Goal: Task Accomplishment & Management: Manage account settings

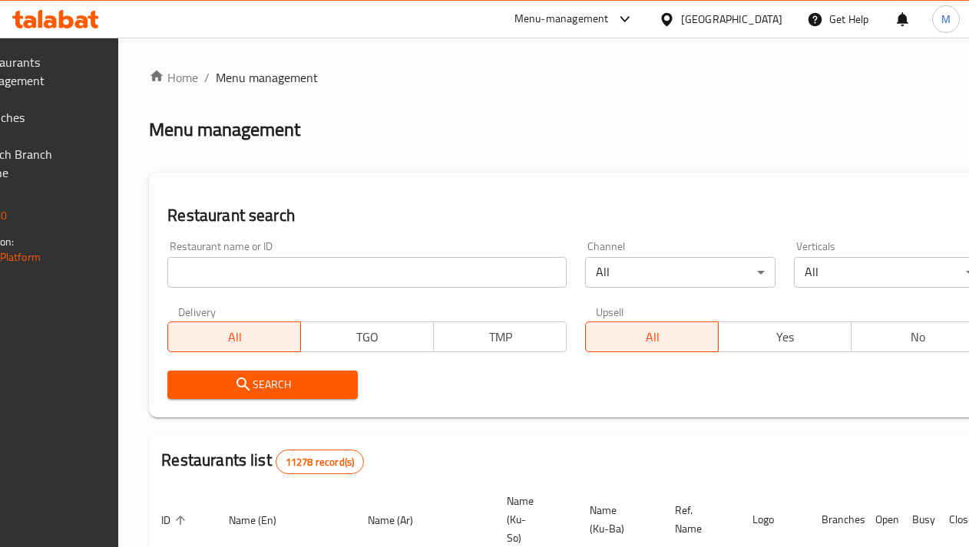
click at [681, 25] on div at bounding box center [670, 19] width 22 height 17
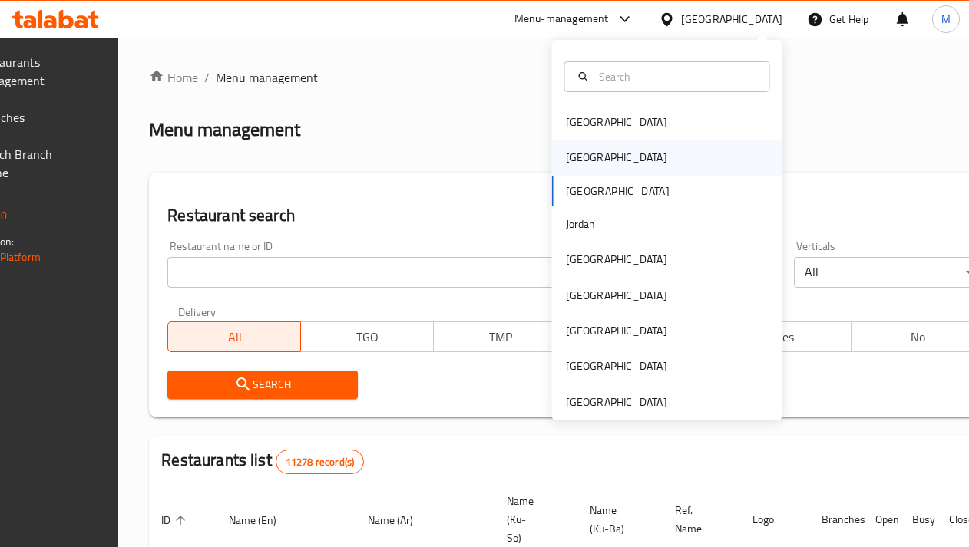
click at [596, 166] on div "[GEOGRAPHIC_DATA]" at bounding box center [616, 157] width 126 height 35
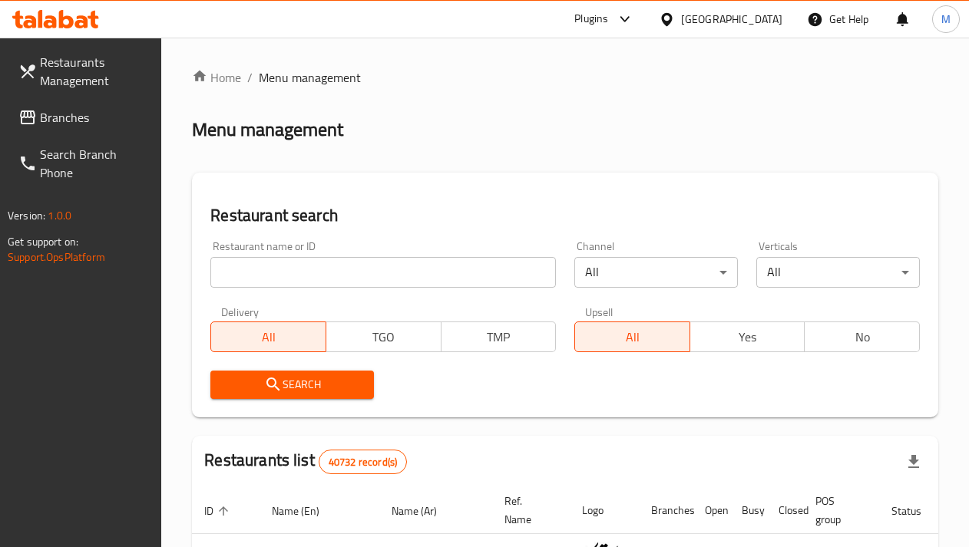
click at [354, 279] on input "search" at bounding box center [382, 272] width 345 height 31
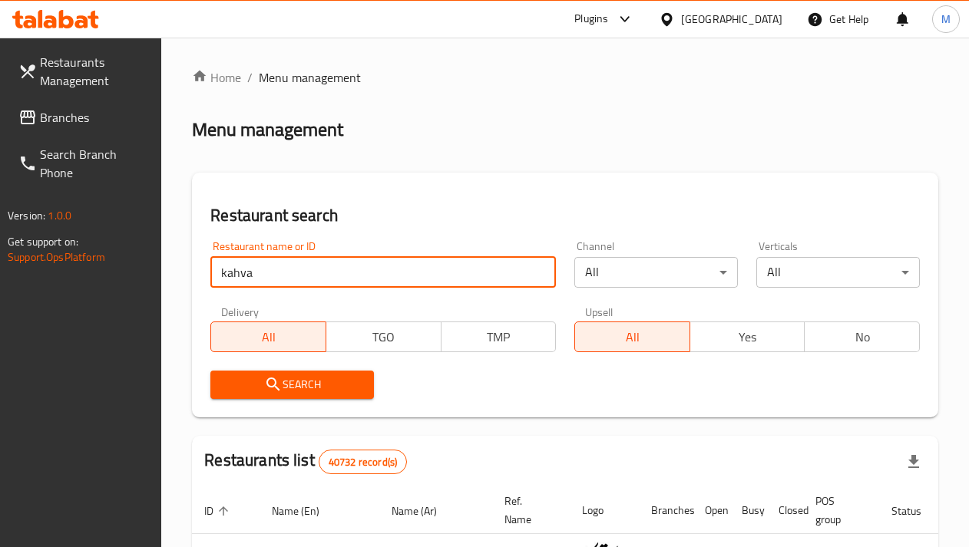
type input "kahva"
click button "Search" at bounding box center [291, 385] width 163 height 28
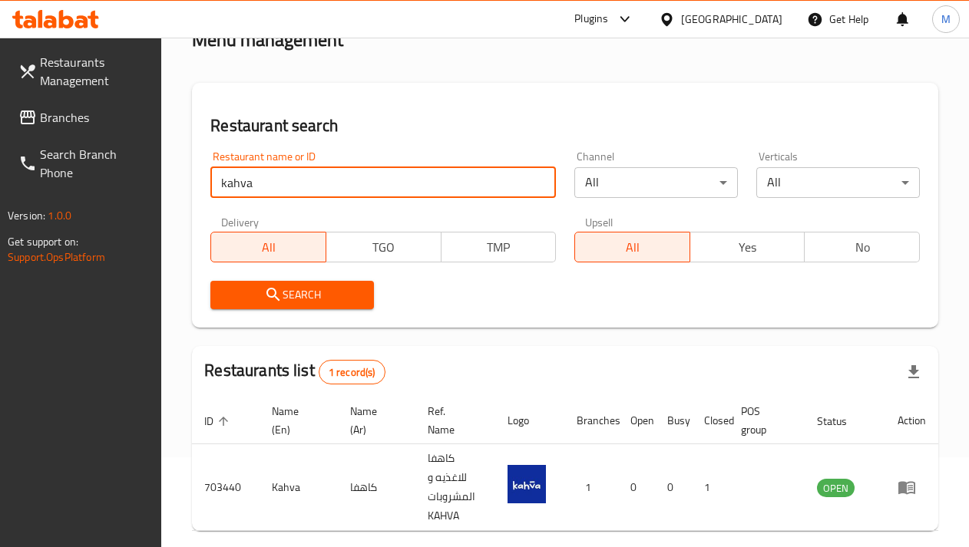
scroll to position [157, 0]
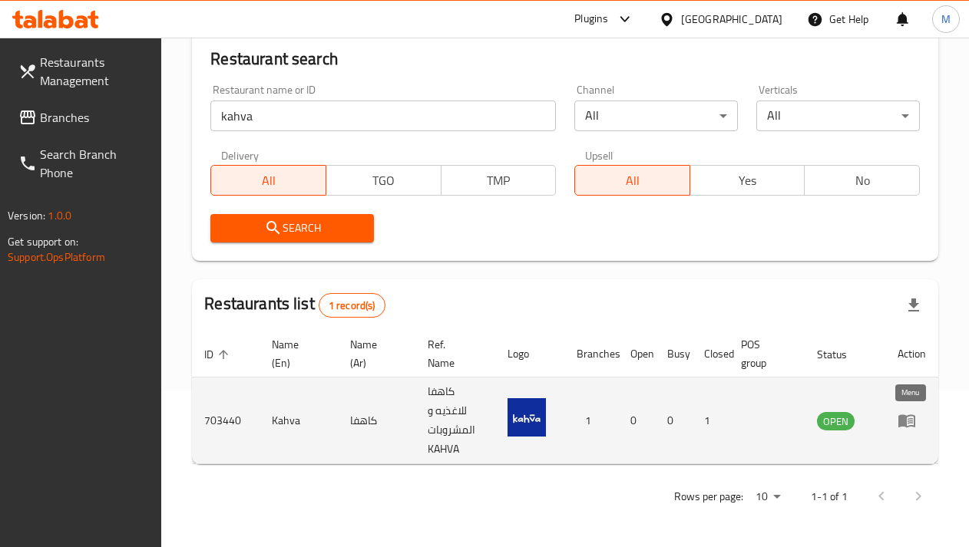
click at [907, 425] on icon "enhanced table" at bounding box center [906, 420] width 18 height 18
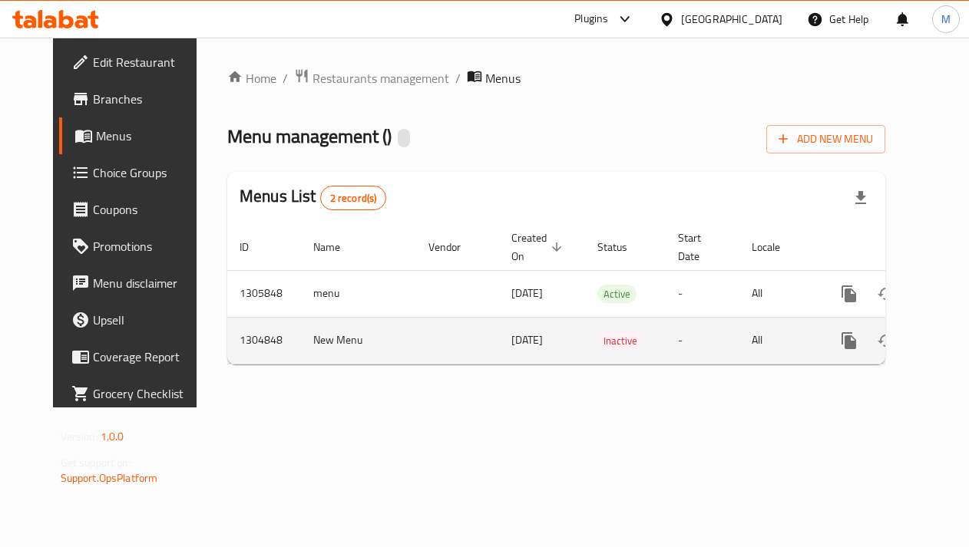
scroll to position [0, 17]
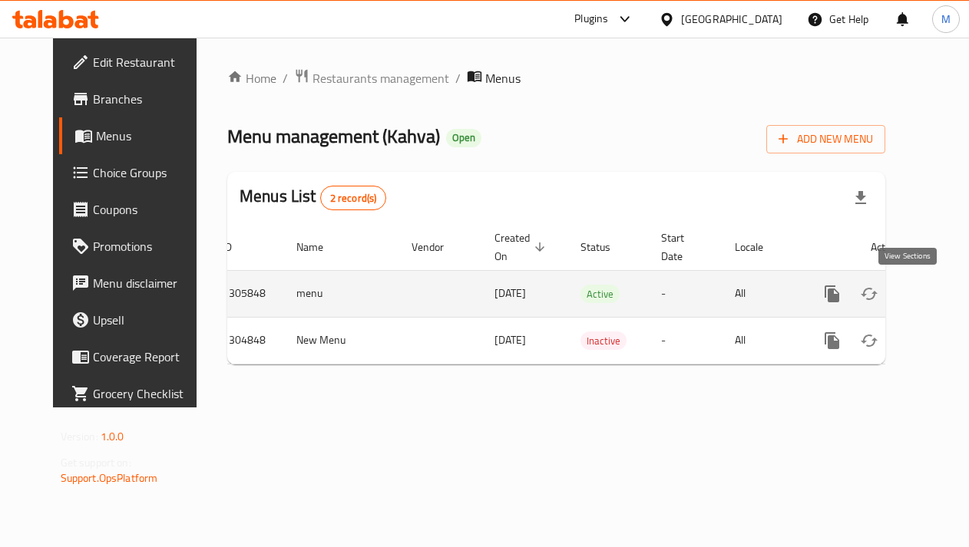
click at [933, 289] on icon "enhanced table" at bounding box center [942, 294] width 18 height 18
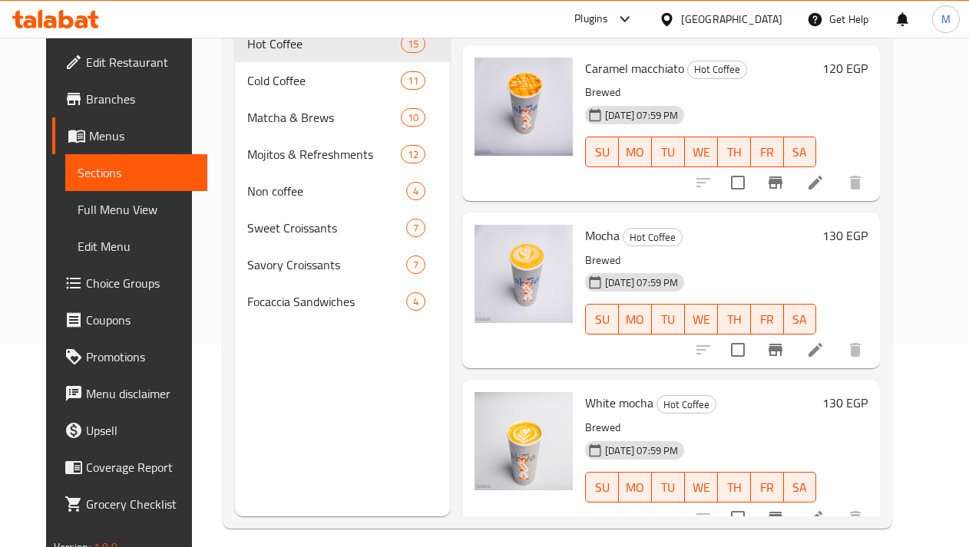
scroll to position [1389, 0]
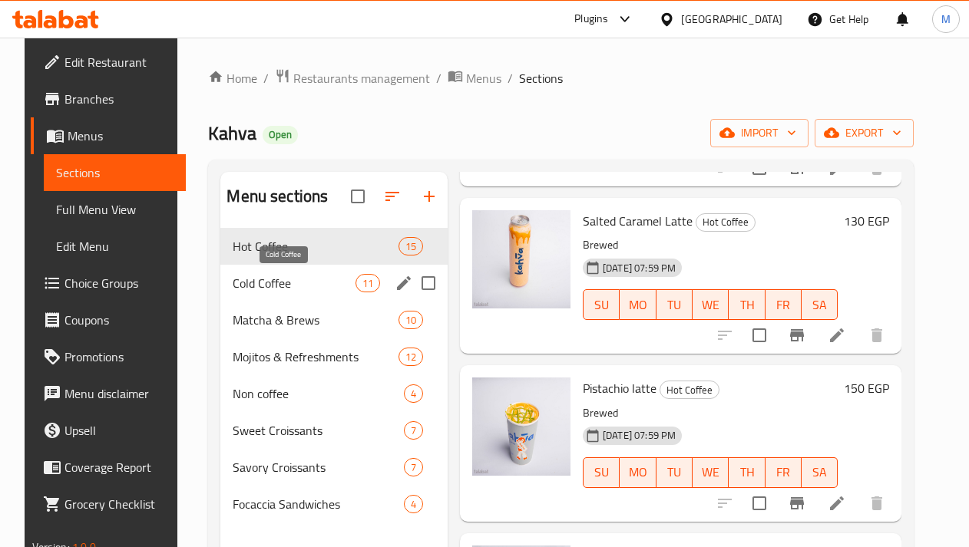
click at [259, 283] on span "Cold Coffee" at bounding box center [294, 283] width 122 height 18
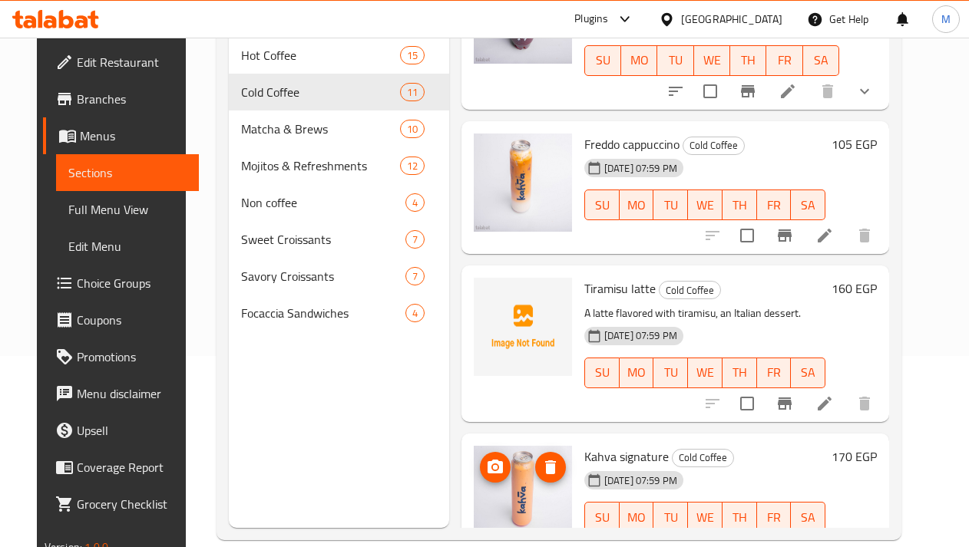
scroll to position [215, 0]
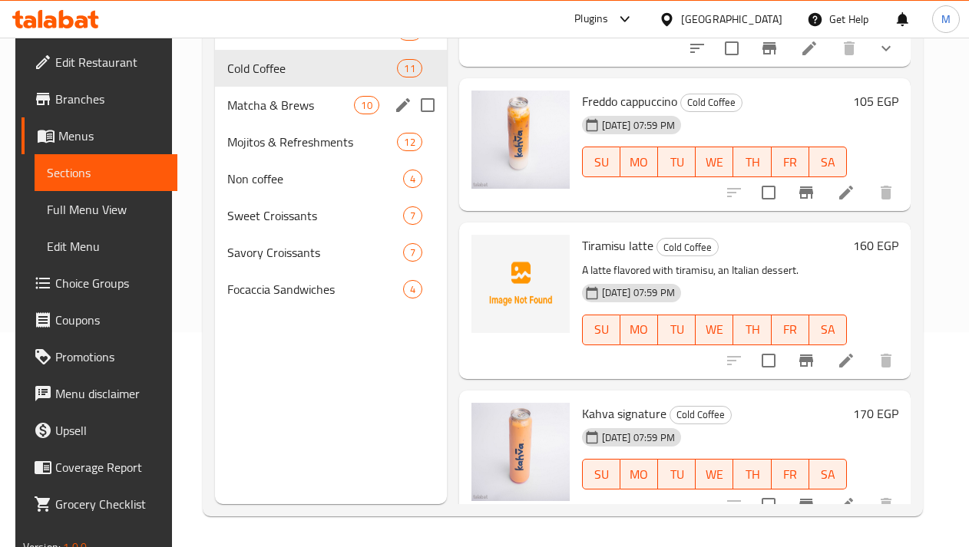
click at [259, 114] on span "Matcha & Brews" at bounding box center [290, 105] width 127 height 18
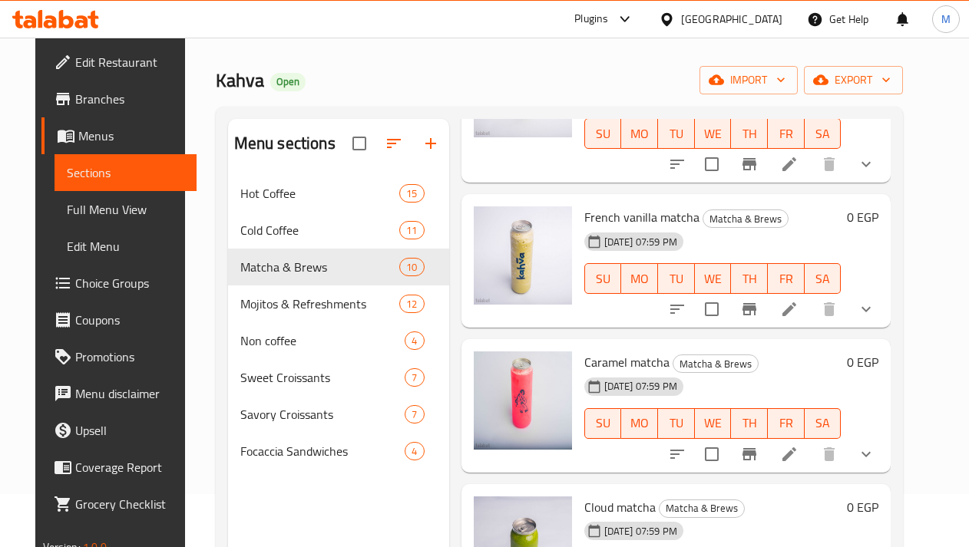
scroll to position [479, 0]
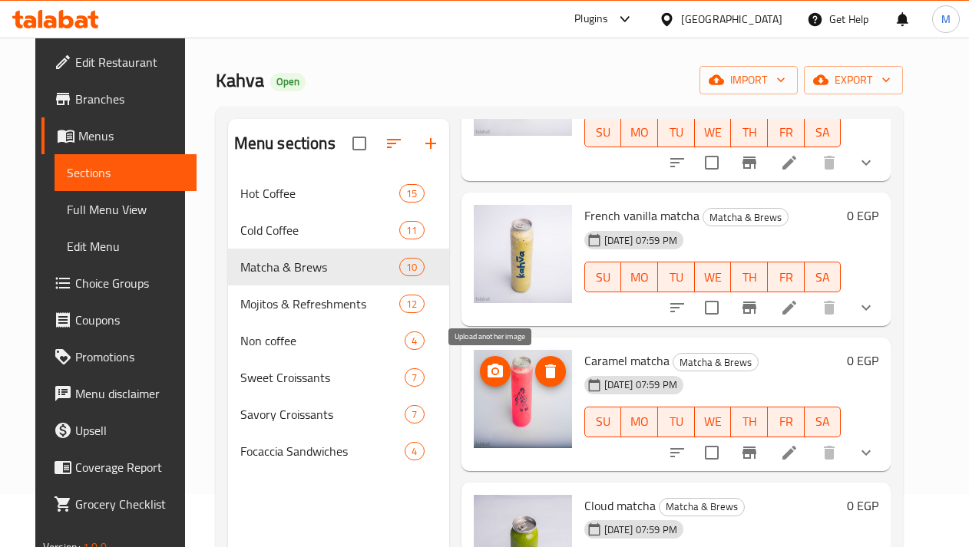
click at [498, 371] on icon "upload picture" at bounding box center [494, 371] width 15 height 14
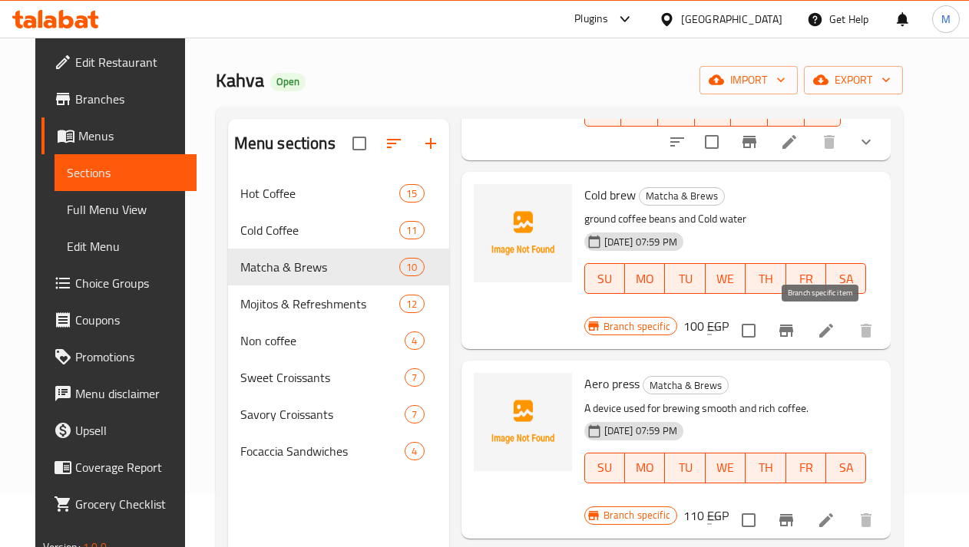
scroll to position [1119, 0]
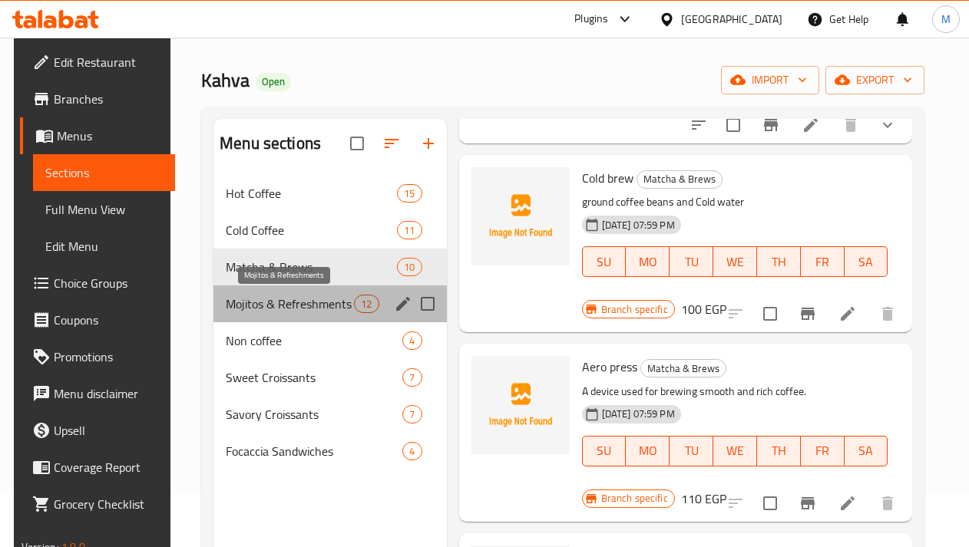
click at [270, 300] on span "Mojitos & Refreshments" at bounding box center [290, 304] width 128 height 18
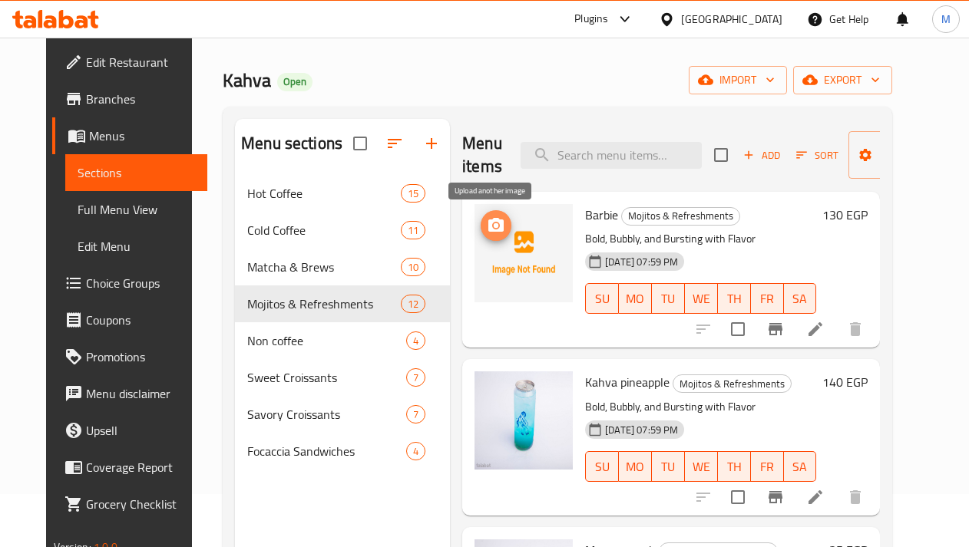
click at [491, 230] on icon "upload picture" at bounding box center [495, 225] width 15 height 14
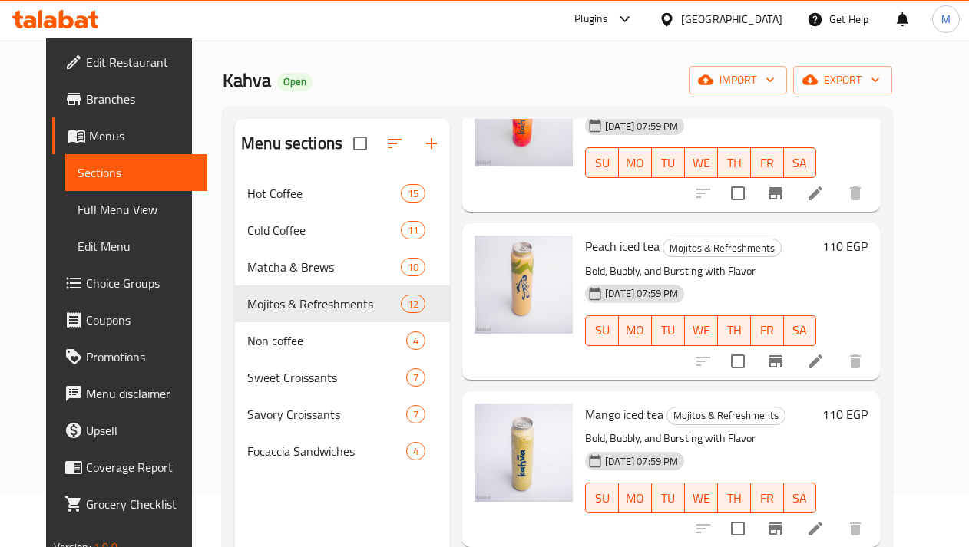
scroll to position [1478, 0]
click at [488, 256] on icon "upload picture" at bounding box center [495, 256] width 15 height 14
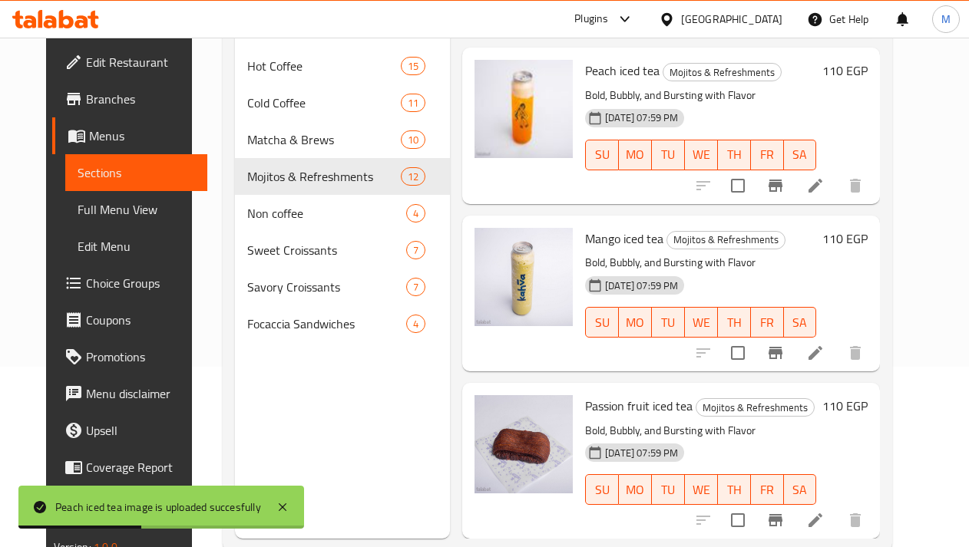
scroll to position [215, 0]
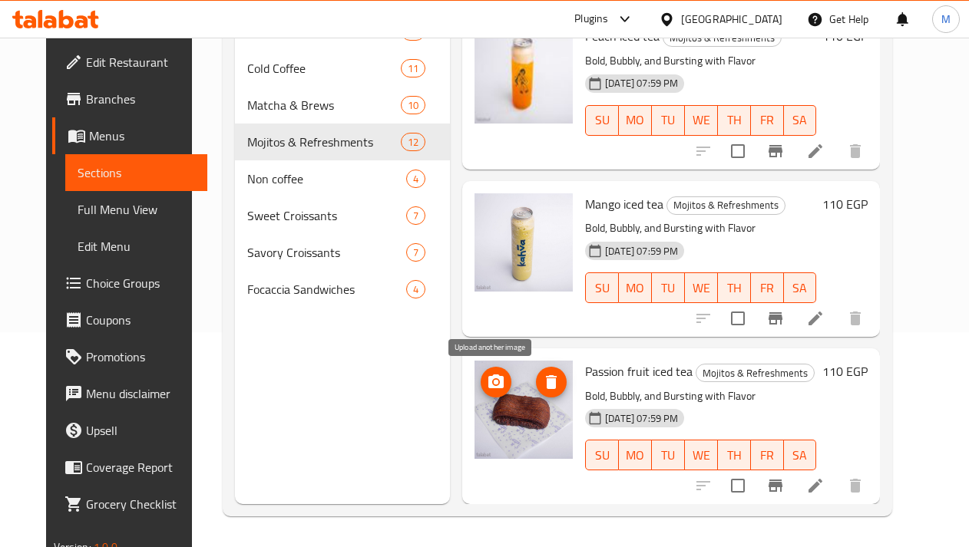
click at [488, 387] on icon "upload picture" at bounding box center [495, 382] width 15 height 14
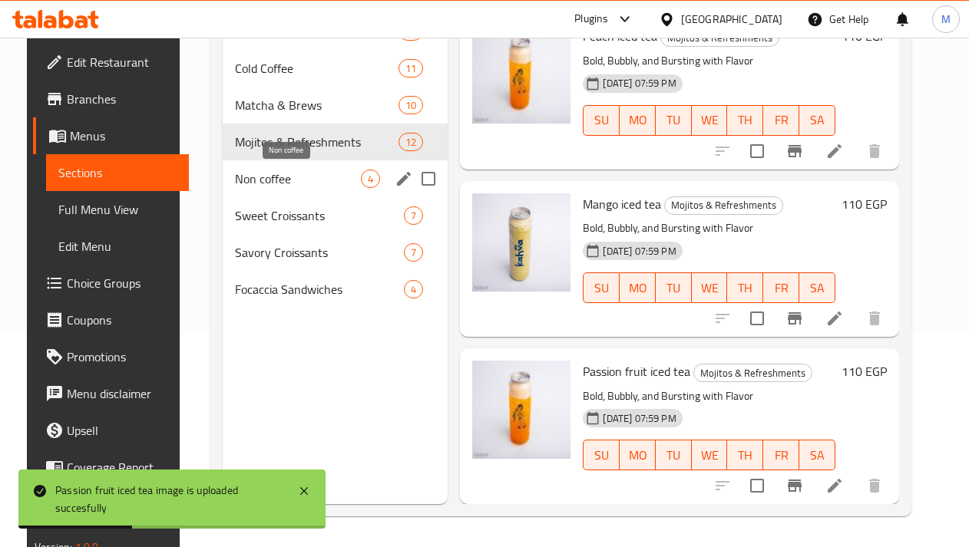
click at [277, 176] on span "Non coffee" at bounding box center [298, 179] width 127 height 18
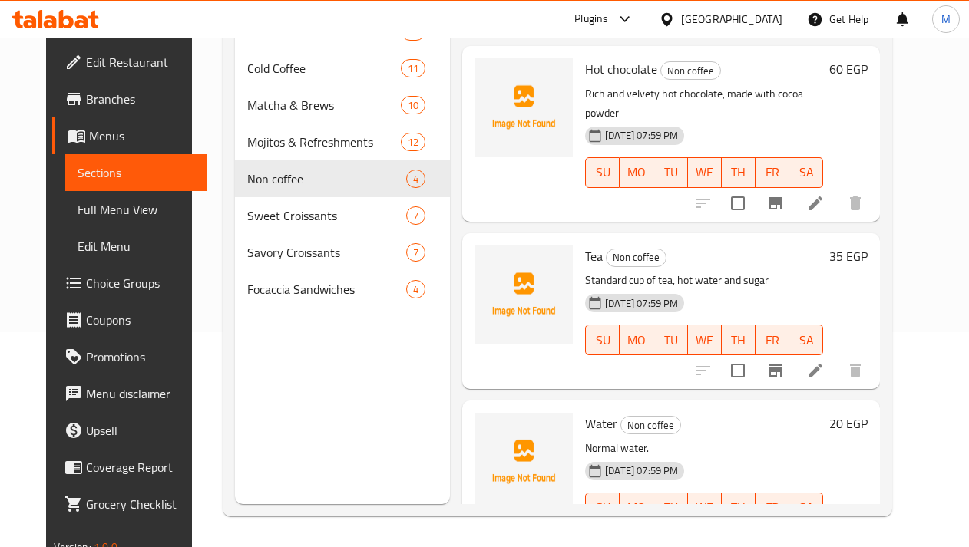
scroll to position [180, 0]
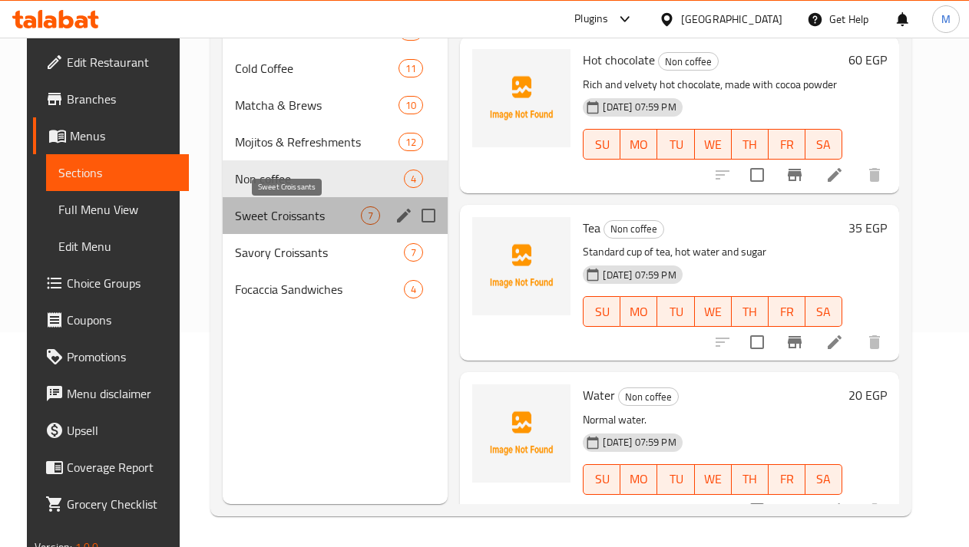
click at [285, 217] on span "Sweet Croissants" at bounding box center [298, 215] width 127 height 18
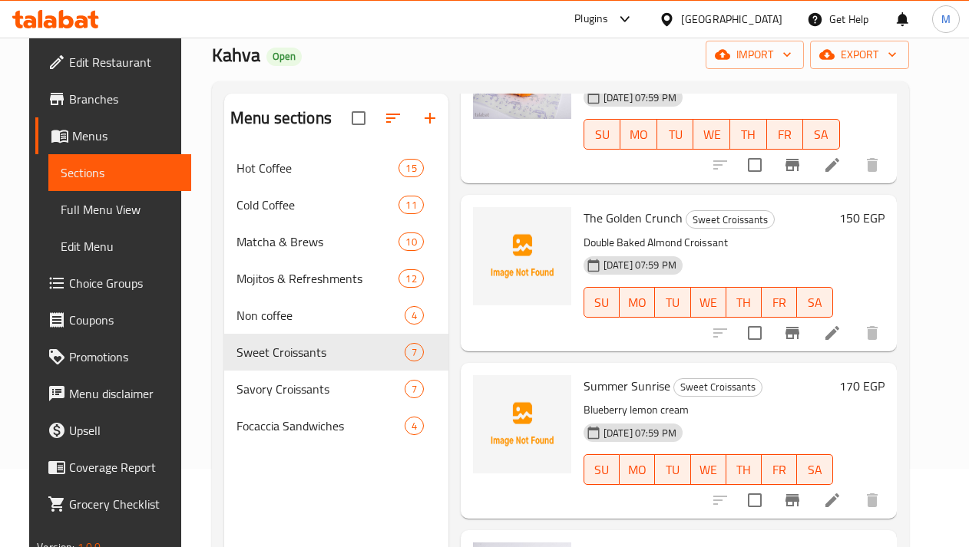
scroll to position [161, 0]
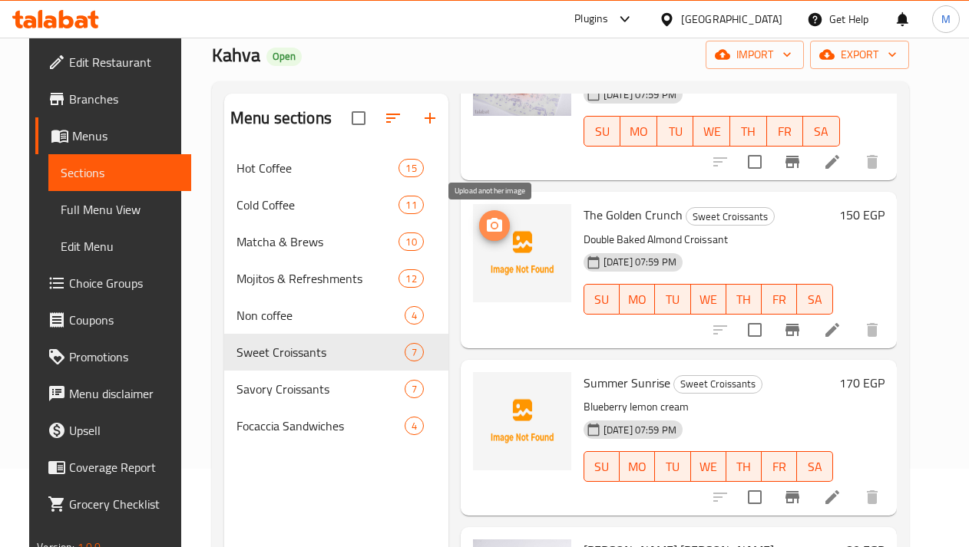
click at [487, 221] on icon "upload picture" at bounding box center [494, 225] width 15 height 14
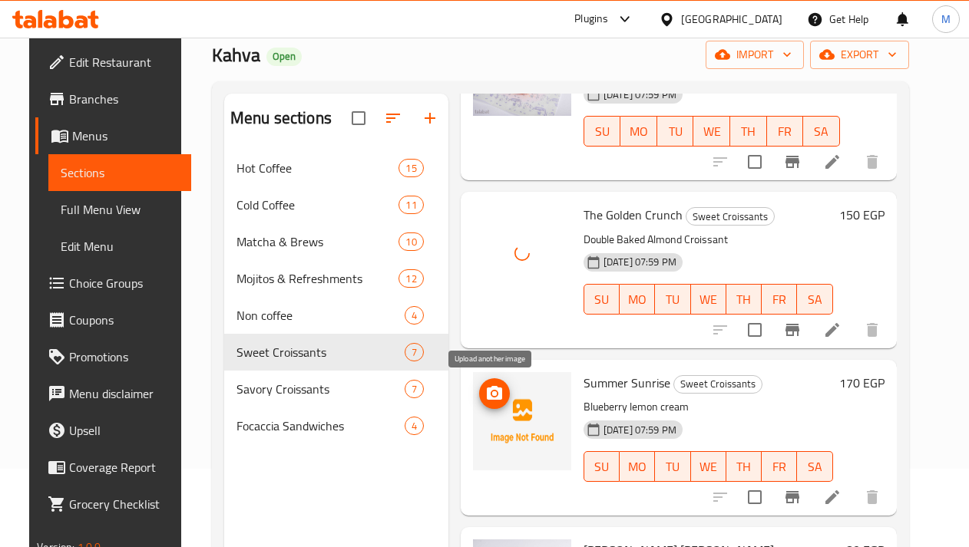
click at [492, 391] on circle "upload picture" at bounding box center [494, 393] width 5 height 5
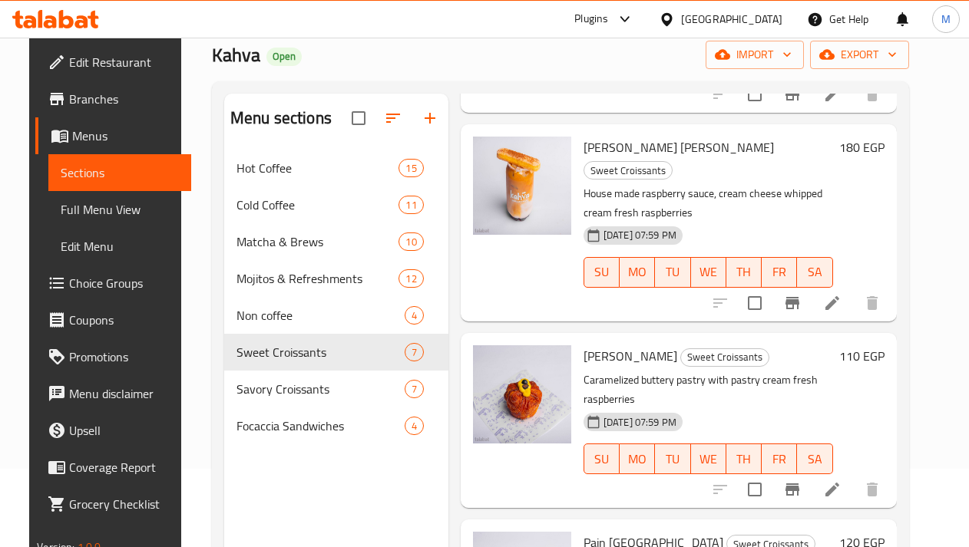
scroll to position [561, 0]
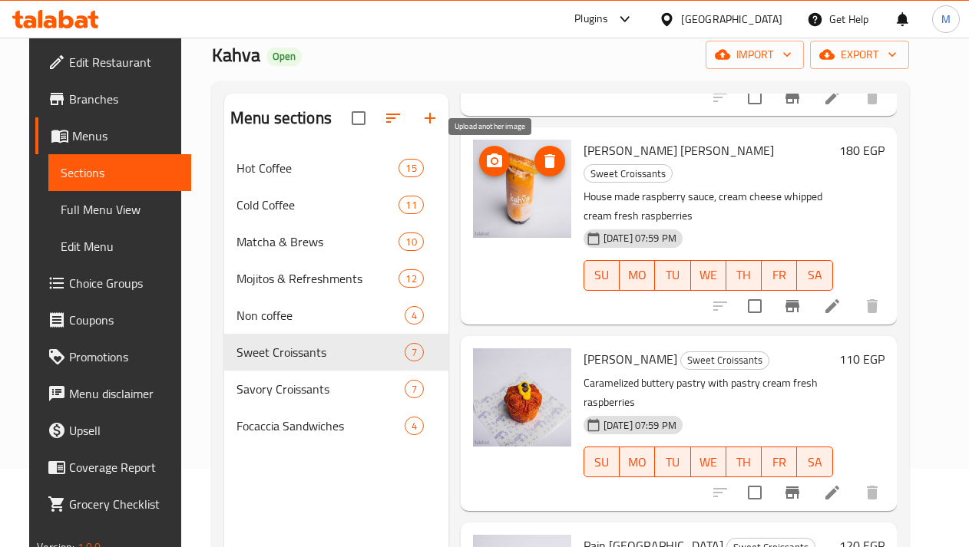
click at [486, 170] on button "upload picture" at bounding box center [494, 161] width 31 height 31
click at [546, 162] on icon "delete image" at bounding box center [549, 161] width 11 height 14
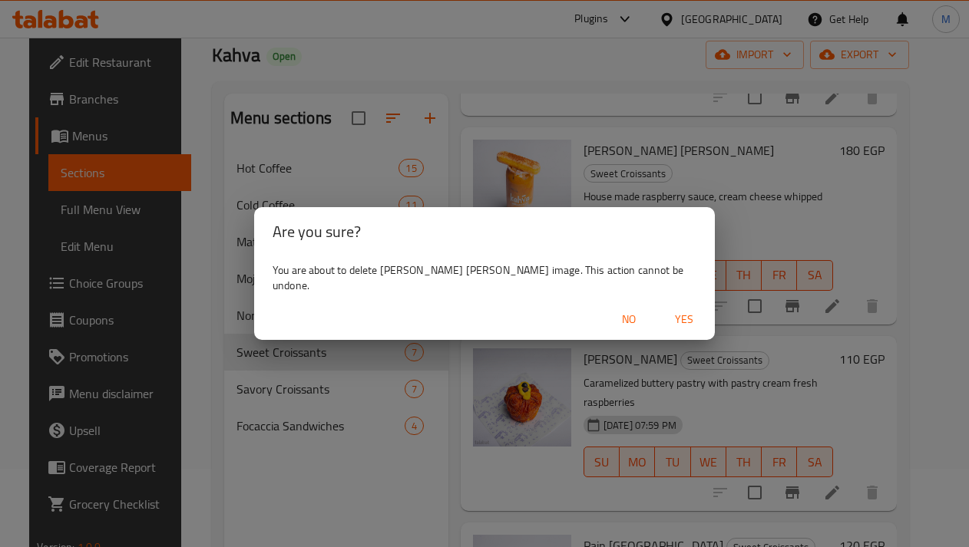
click at [665, 313] on span "Yes" at bounding box center [683, 319] width 37 height 19
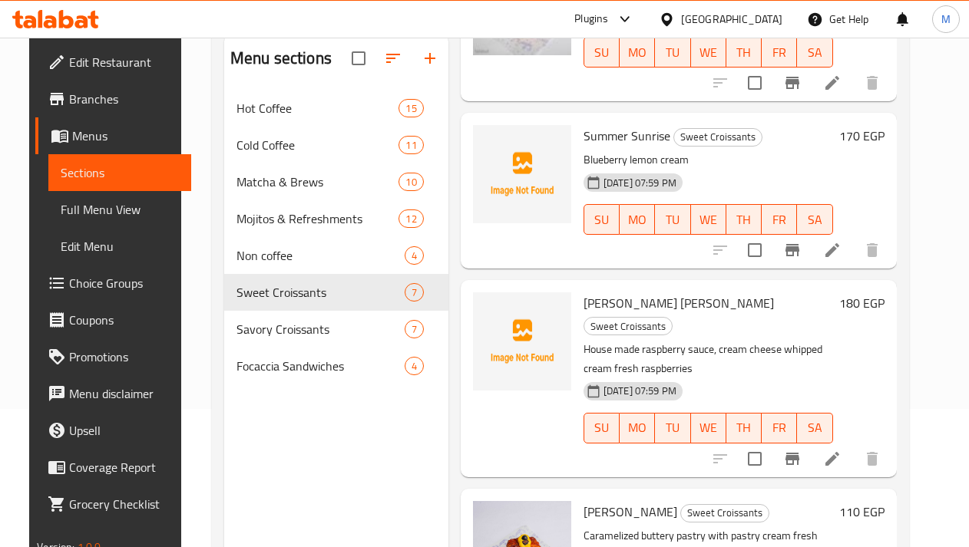
scroll to position [345, 0]
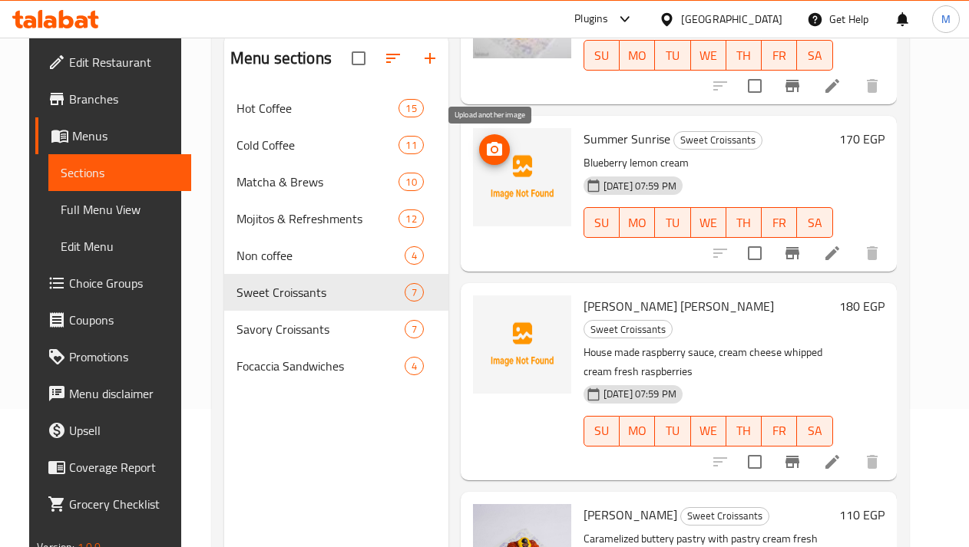
click at [494, 149] on icon "upload picture" at bounding box center [494, 149] width 18 height 18
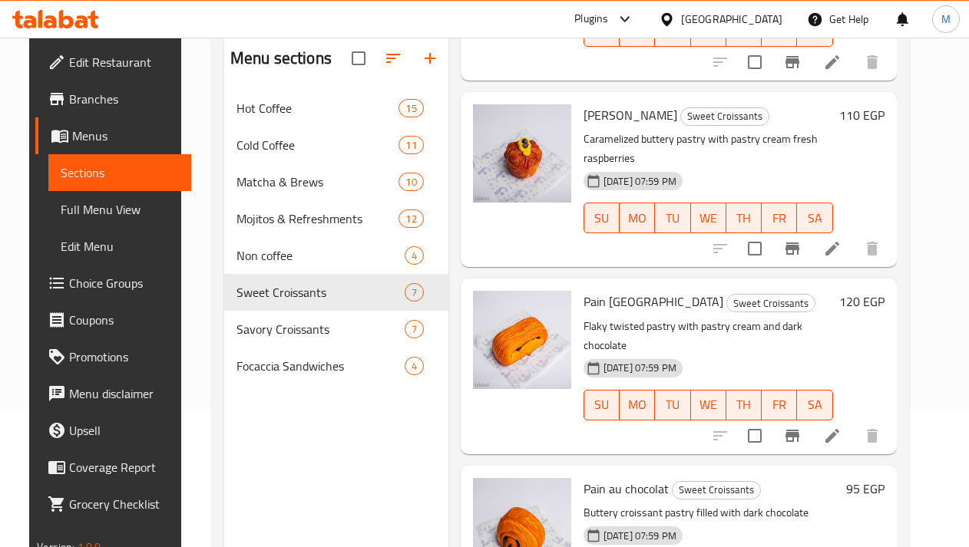
scroll to position [215, 0]
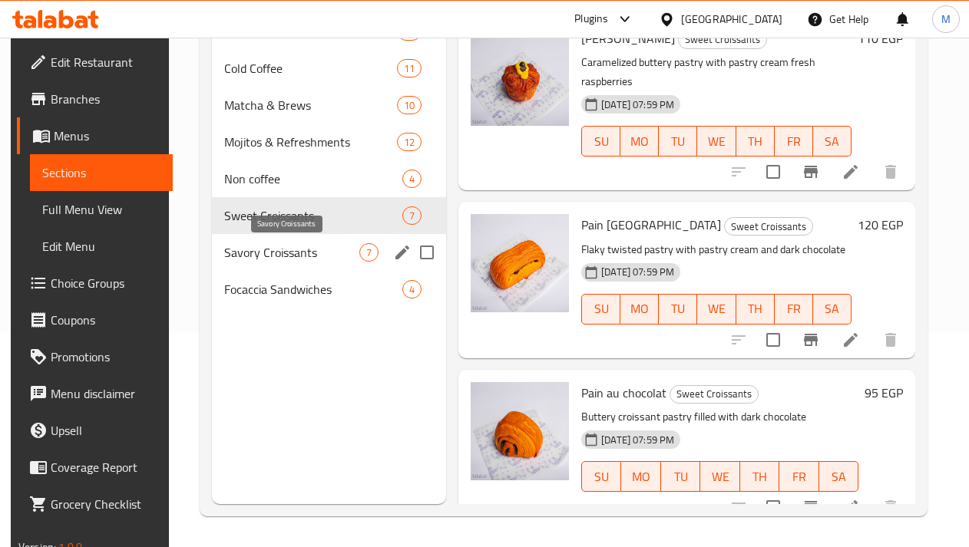
click at [259, 249] on span "Savory Croissants" at bounding box center [291, 252] width 135 height 18
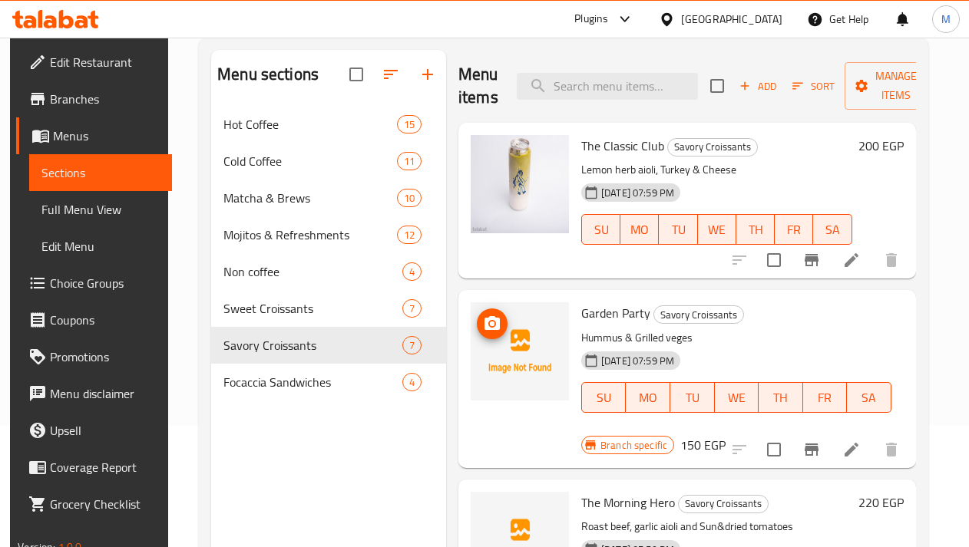
scroll to position [108, 0]
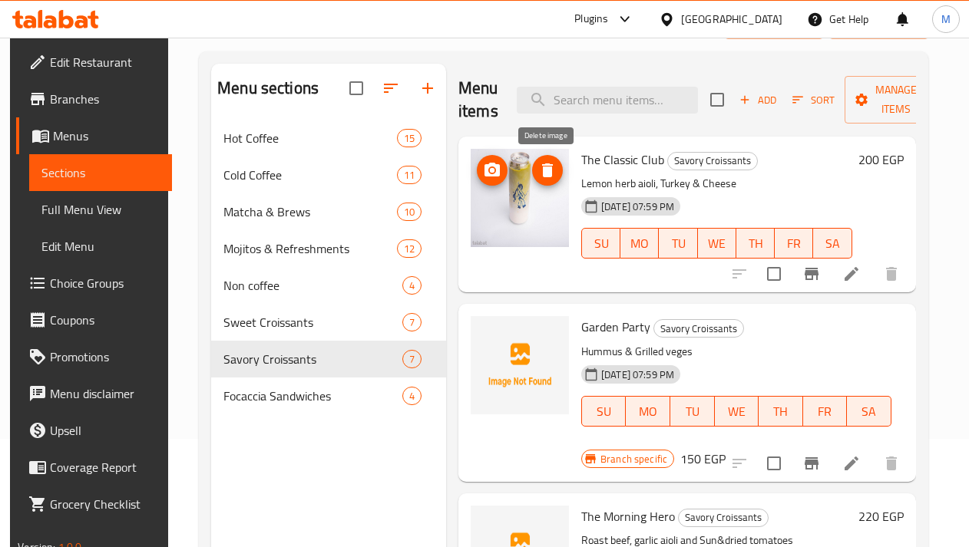
click at [553, 170] on icon "delete image" at bounding box center [547, 170] width 18 height 18
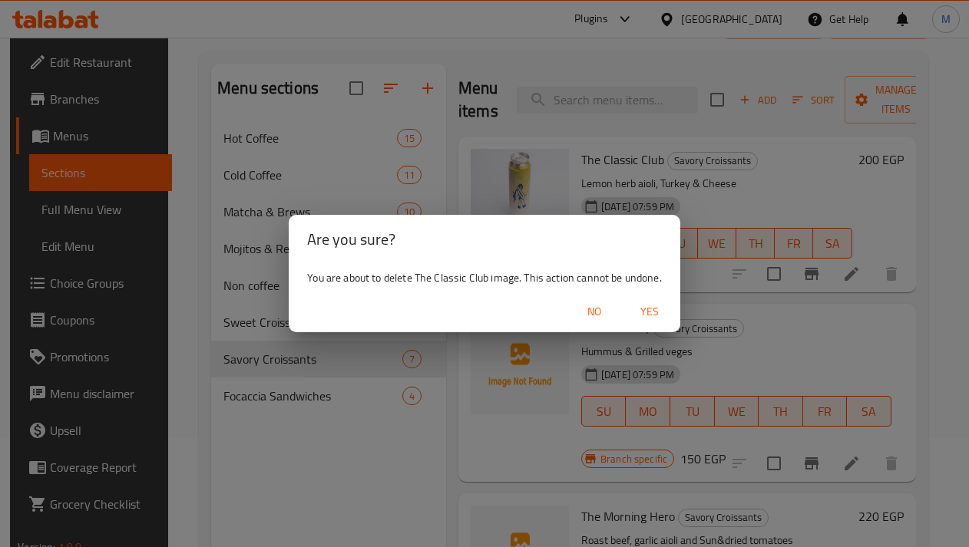
click at [643, 308] on span "Yes" at bounding box center [649, 311] width 37 height 19
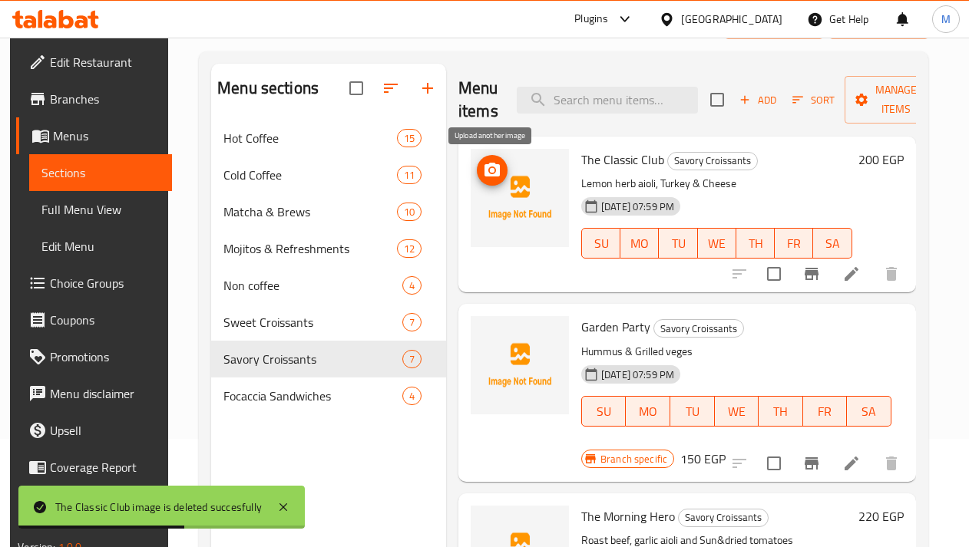
click at [492, 173] on icon "upload picture" at bounding box center [492, 170] width 18 height 18
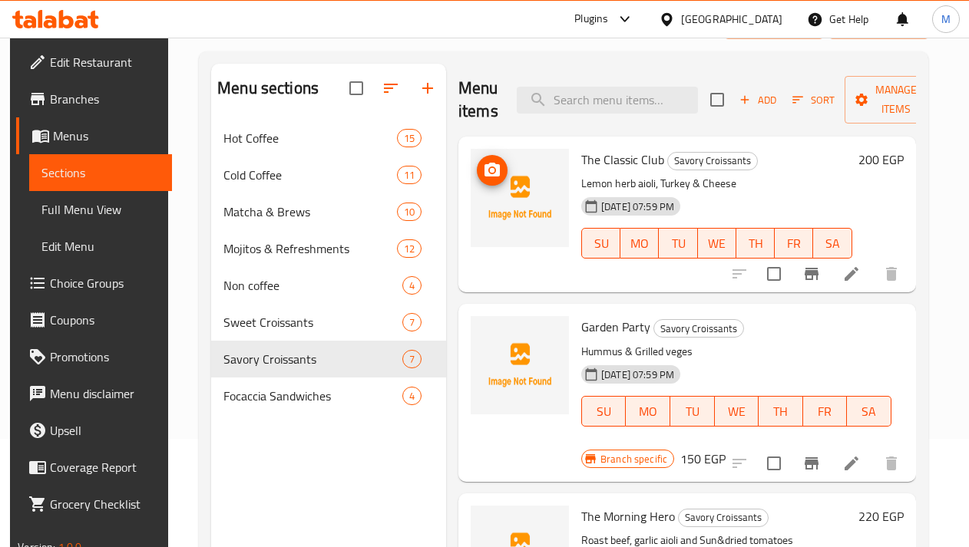
click at [490, 175] on icon "upload picture" at bounding box center [491, 170] width 15 height 14
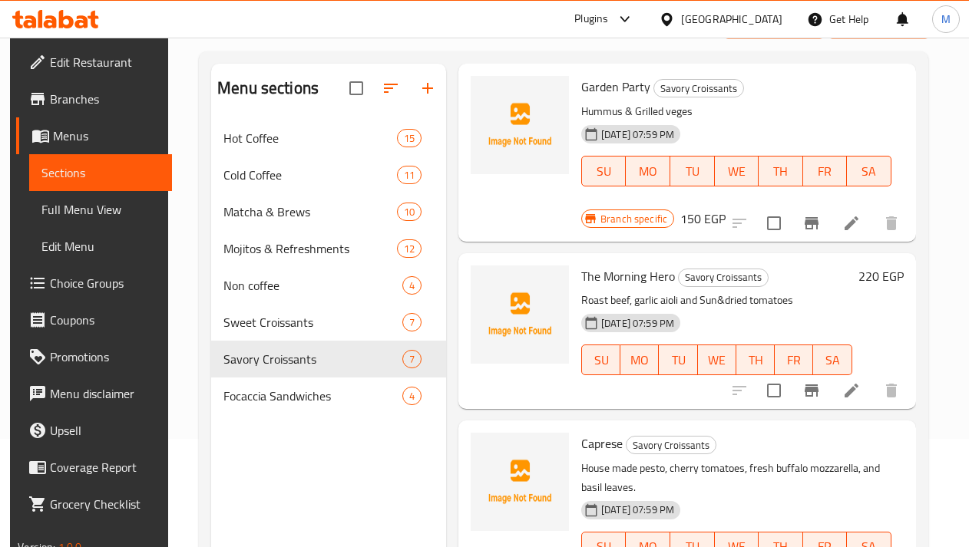
scroll to position [243, 0]
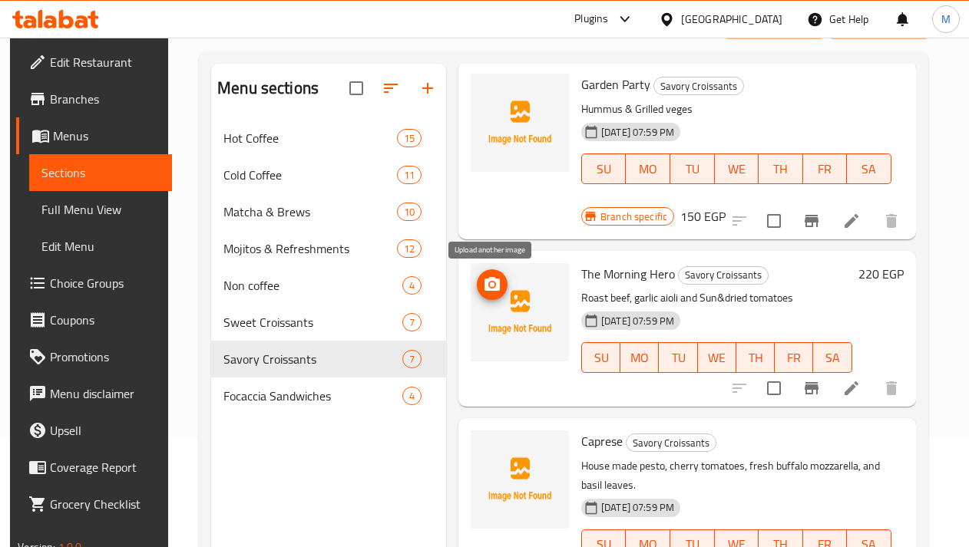
click at [493, 292] on icon "upload picture" at bounding box center [492, 285] width 18 height 18
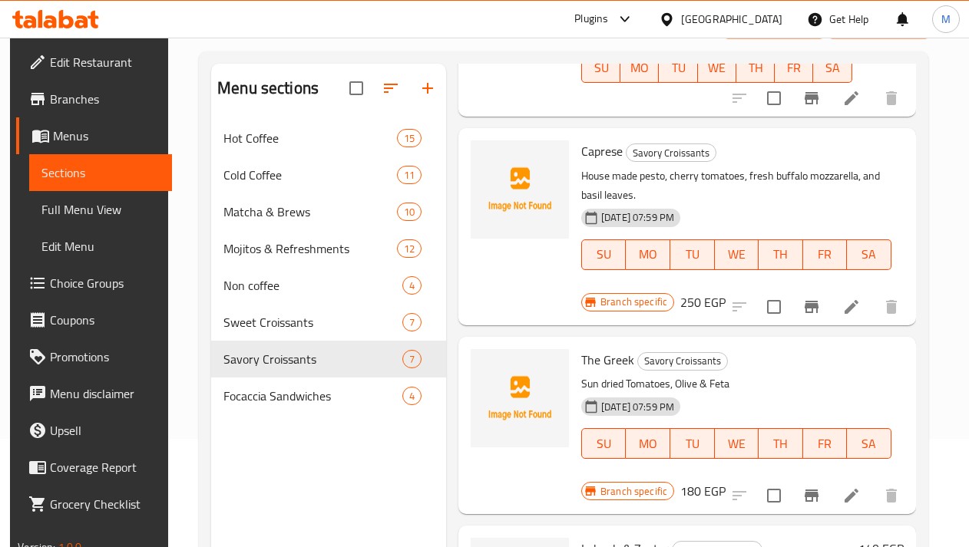
scroll to position [537, 0]
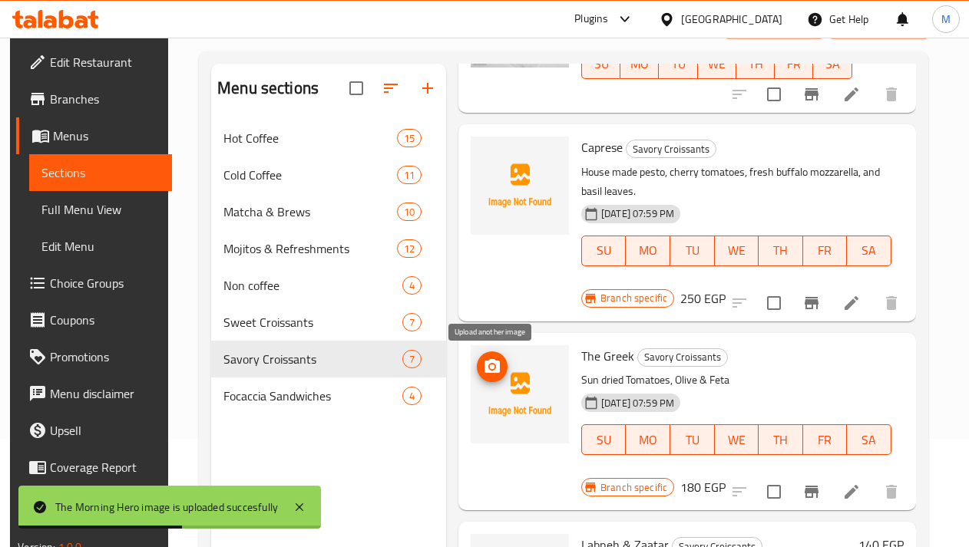
click at [495, 372] on icon "upload picture" at bounding box center [491, 366] width 15 height 14
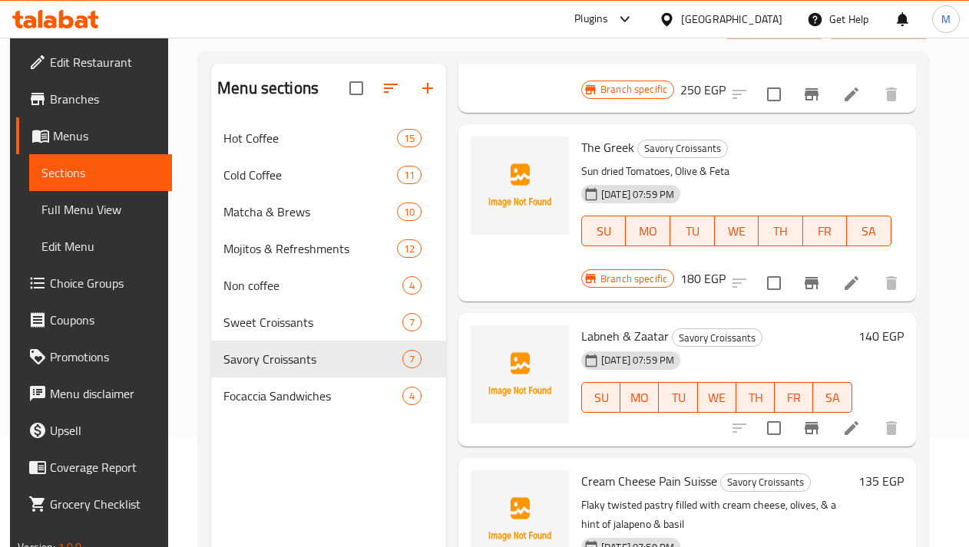
scroll to position [768, 0]
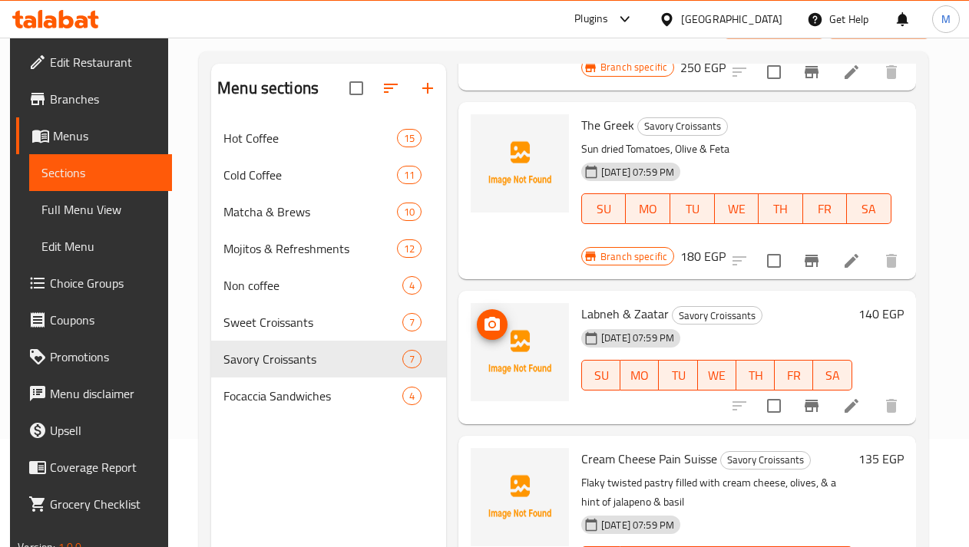
click at [490, 333] on icon "upload picture" at bounding box center [492, 324] width 18 height 18
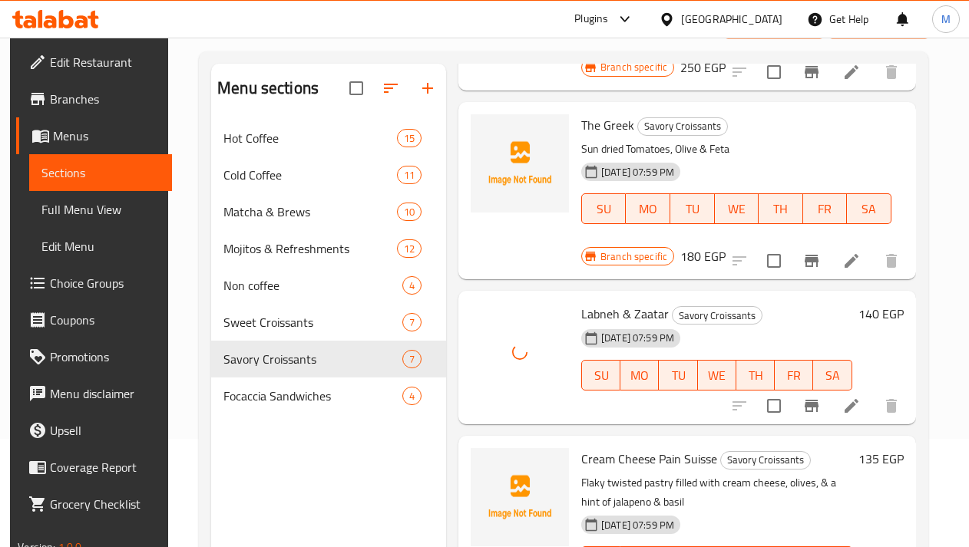
scroll to position [215, 0]
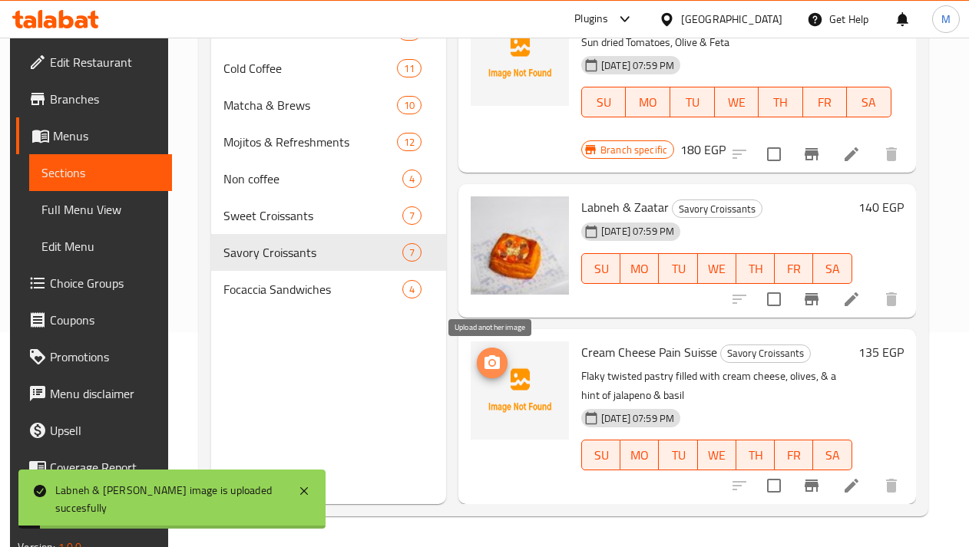
click at [489, 365] on icon "upload picture" at bounding box center [492, 363] width 18 height 18
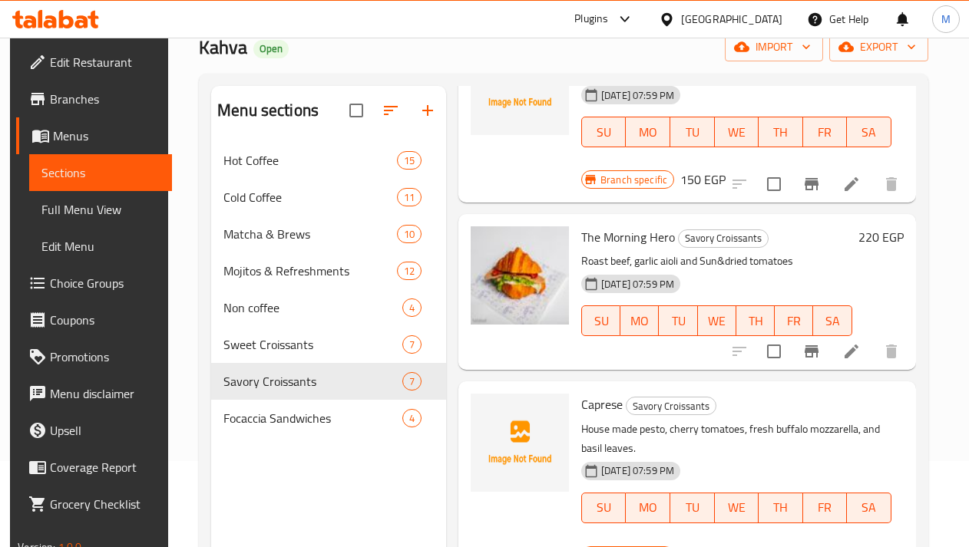
scroll to position [304, 0]
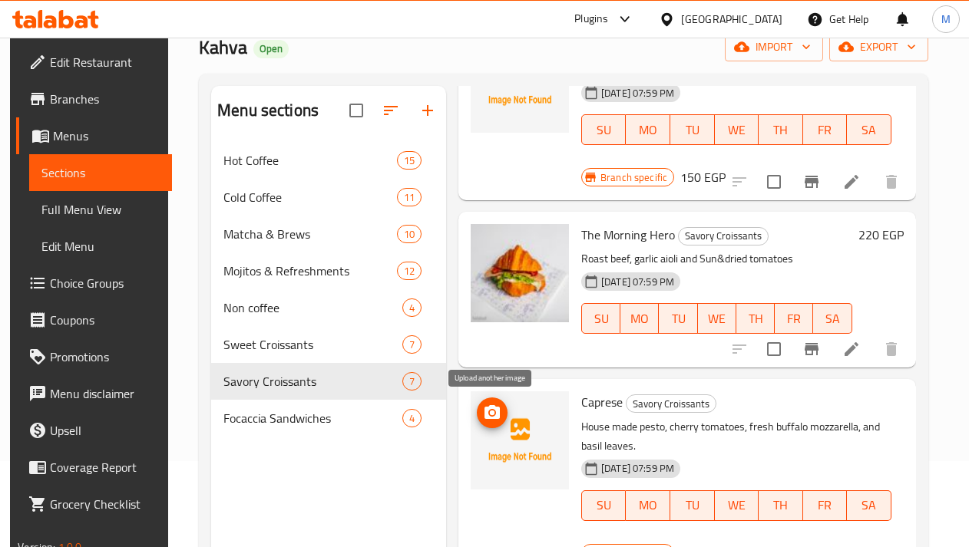
click at [491, 405] on icon "upload picture" at bounding box center [492, 413] width 18 height 18
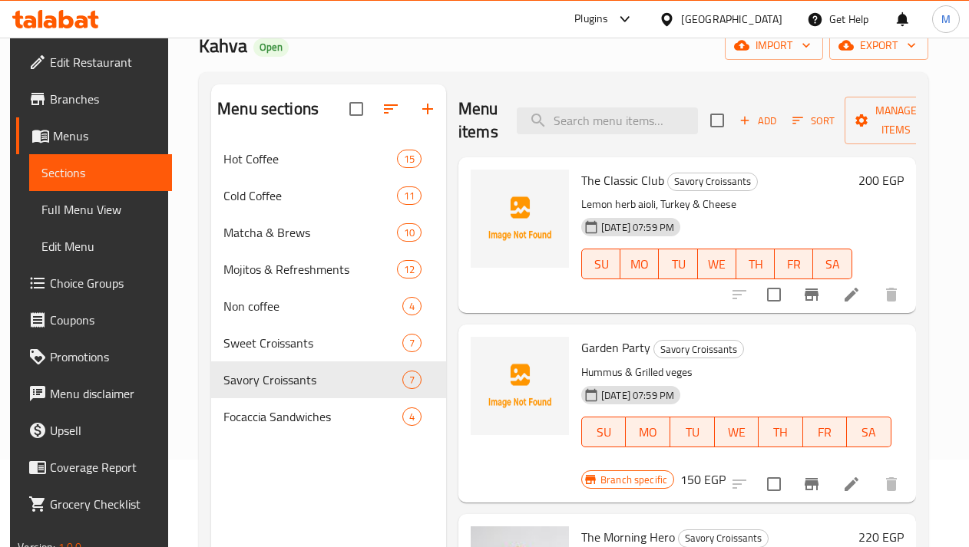
scroll to position [79, 0]
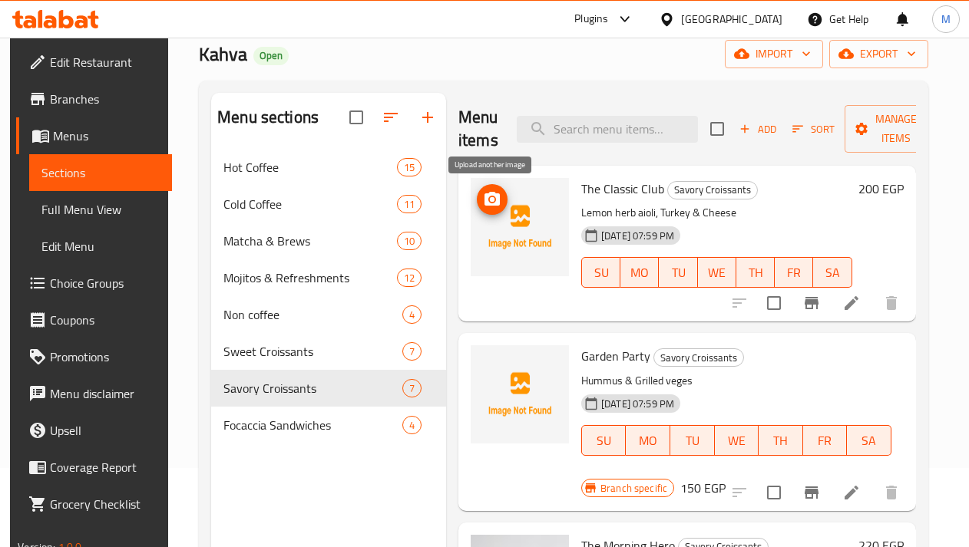
click at [497, 198] on icon "upload picture" at bounding box center [491, 199] width 15 height 14
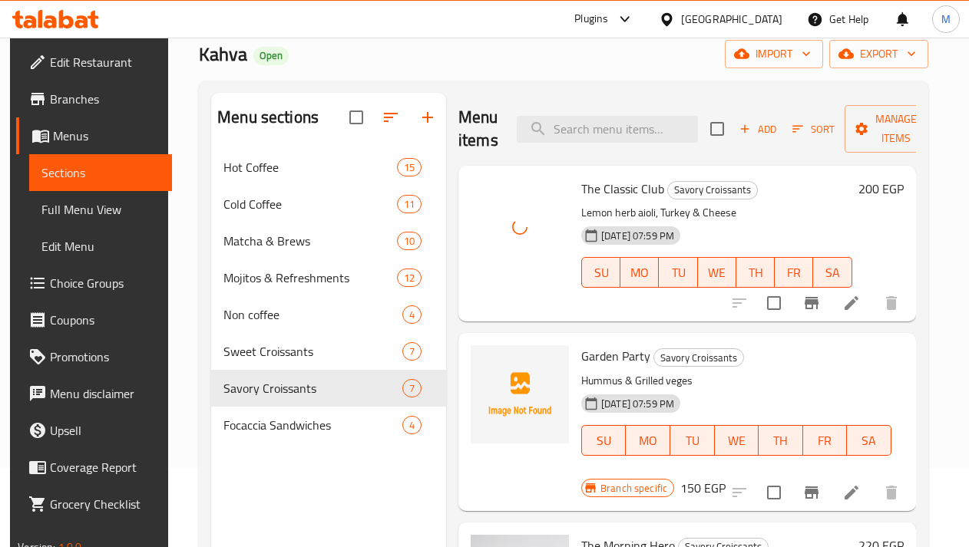
scroll to position [58, 0]
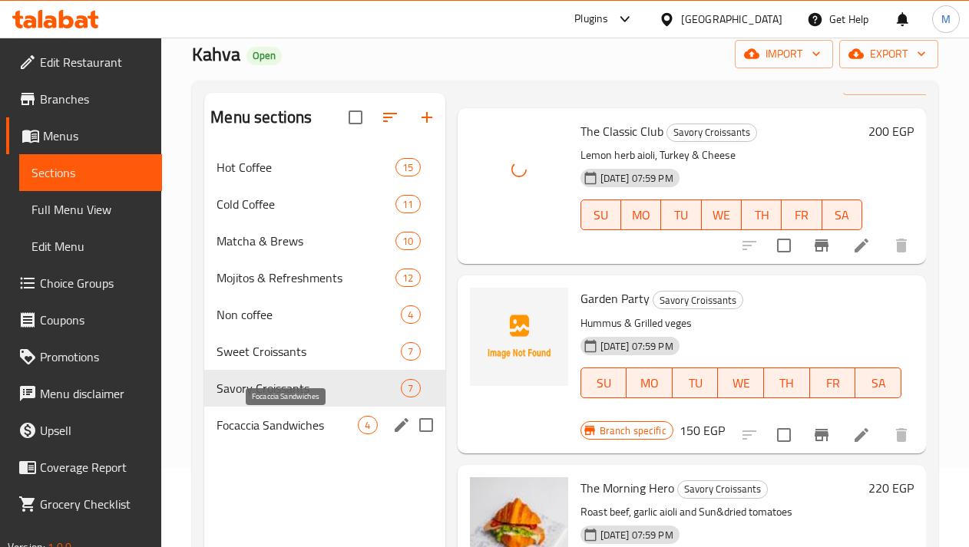
click at [292, 430] on span "Focaccia Sandwiches" at bounding box center [286, 425] width 141 height 18
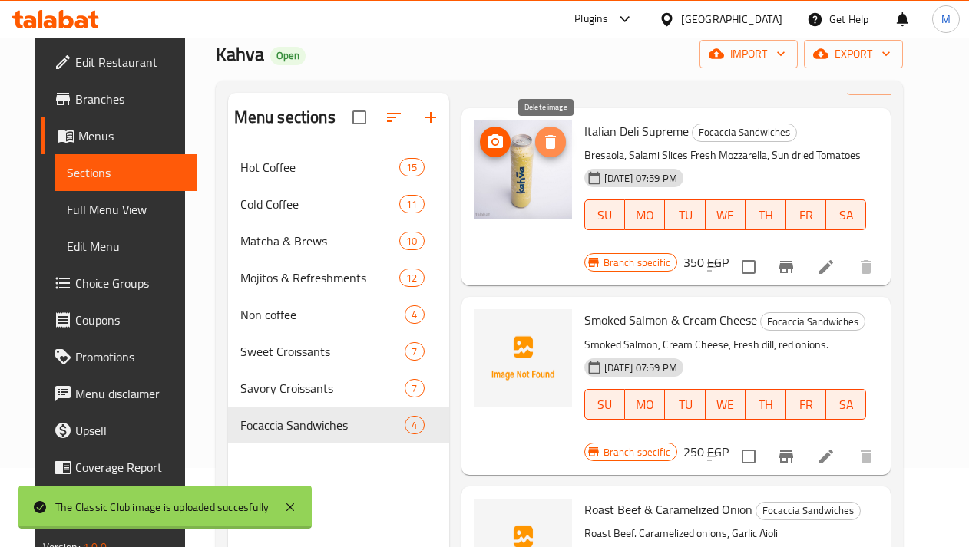
click at [545, 144] on icon "delete image" at bounding box center [550, 142] width 11 height 14
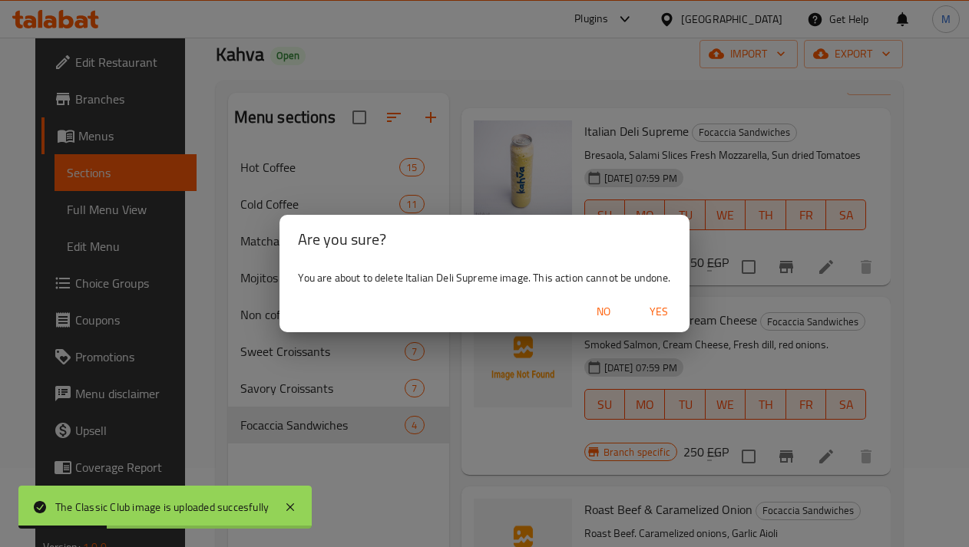
click at [648, 309] on span "Yes" at bounding box center [658, 311] width 37 height 19
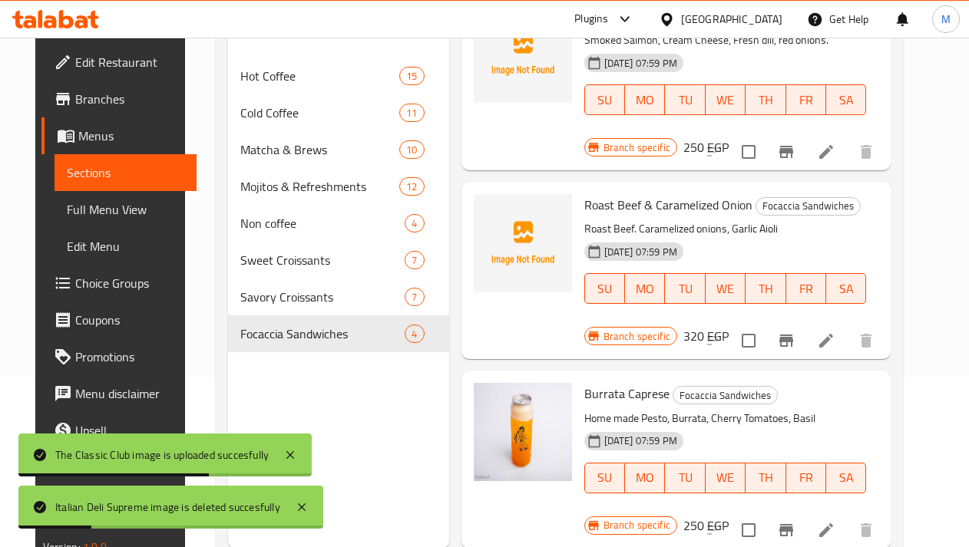
scroll to position [215, 0]
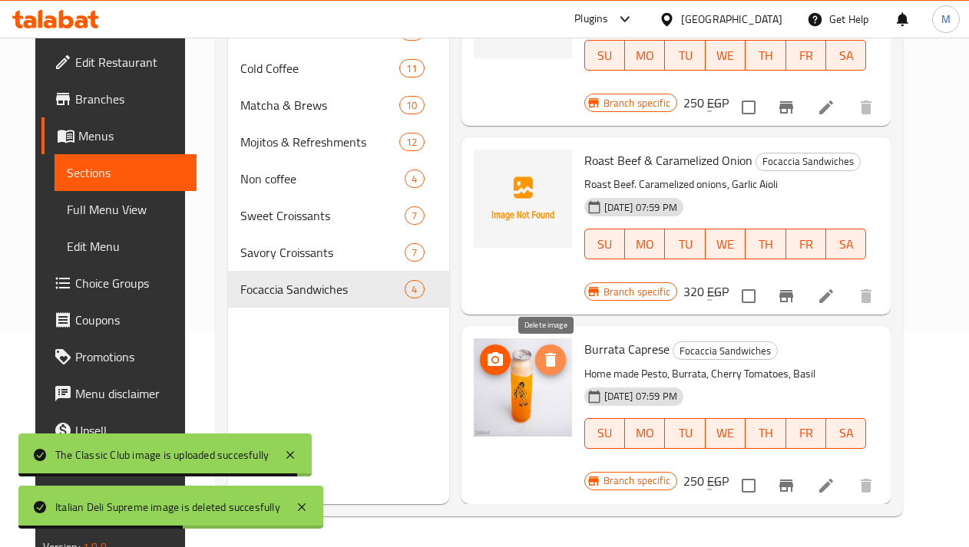
click at [552, 358] on icon "delete image" at bounding box center [550, 360] width 18 height 18
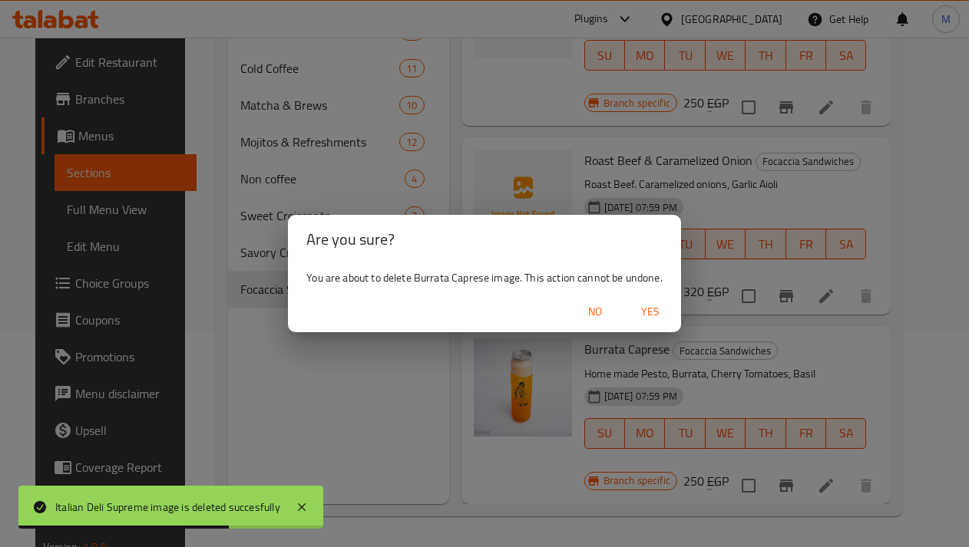
click at [659, 316] on span "Yes" at bounding box center [650, 311] width 37 height 19
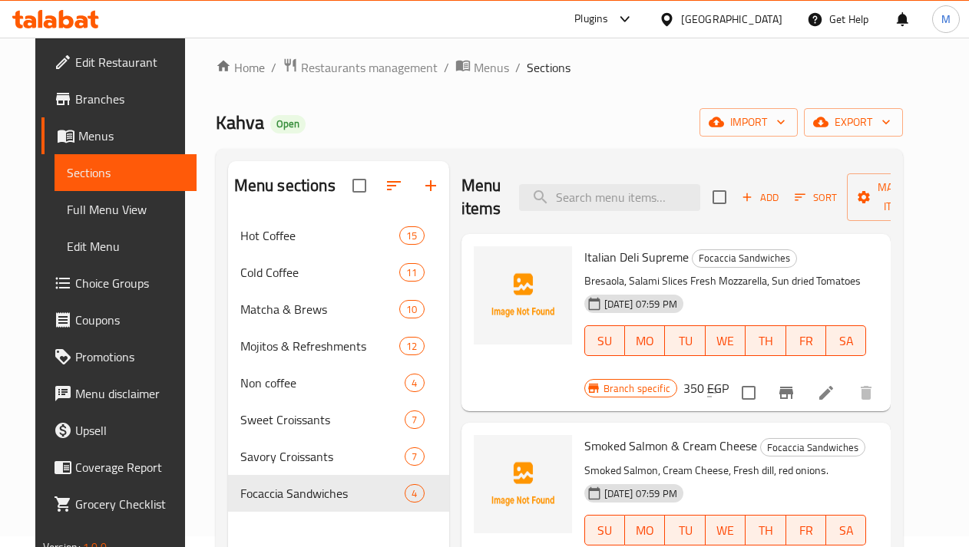
scroll to position [0, 0]
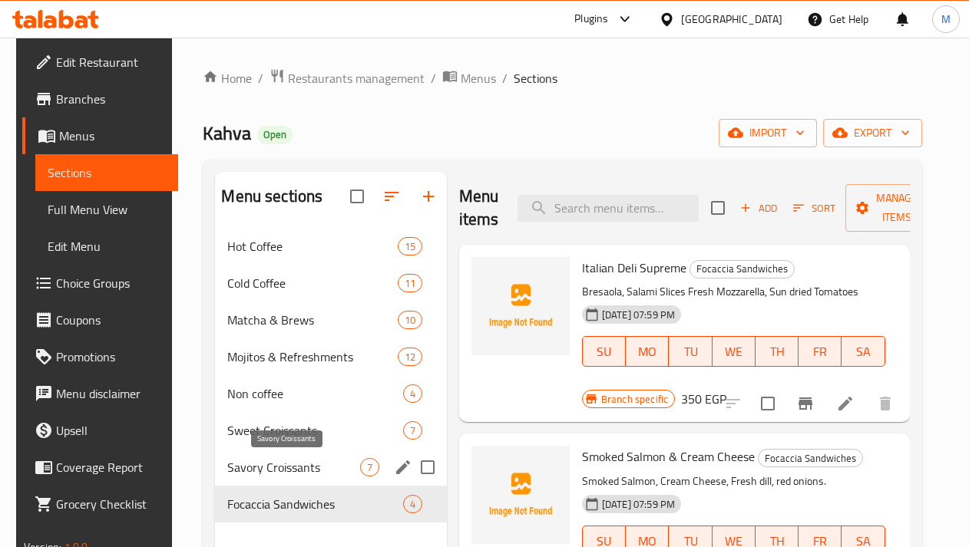
click at [282, 463] on span "Savory Croissants" at bounding box center [293, 467] width 132 height 18
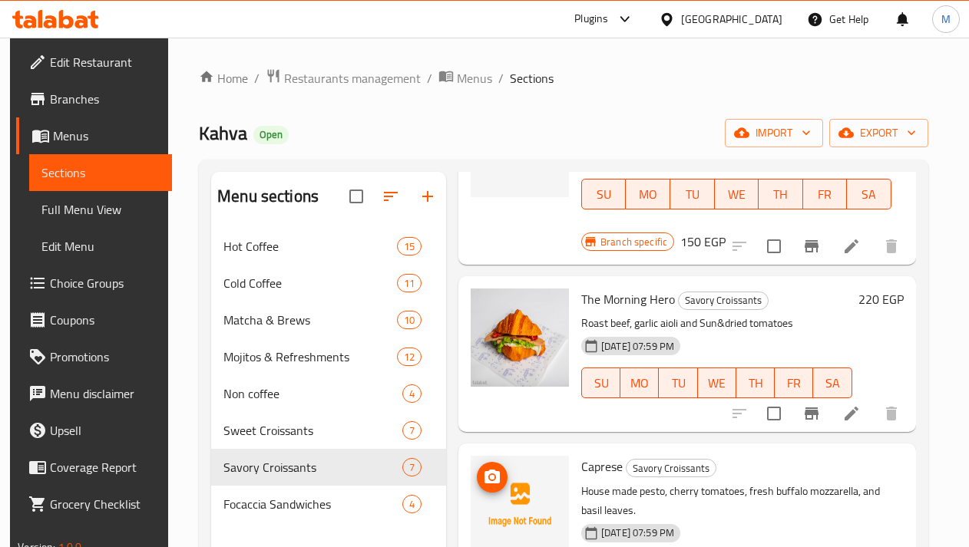
scroll to position [341, 0]
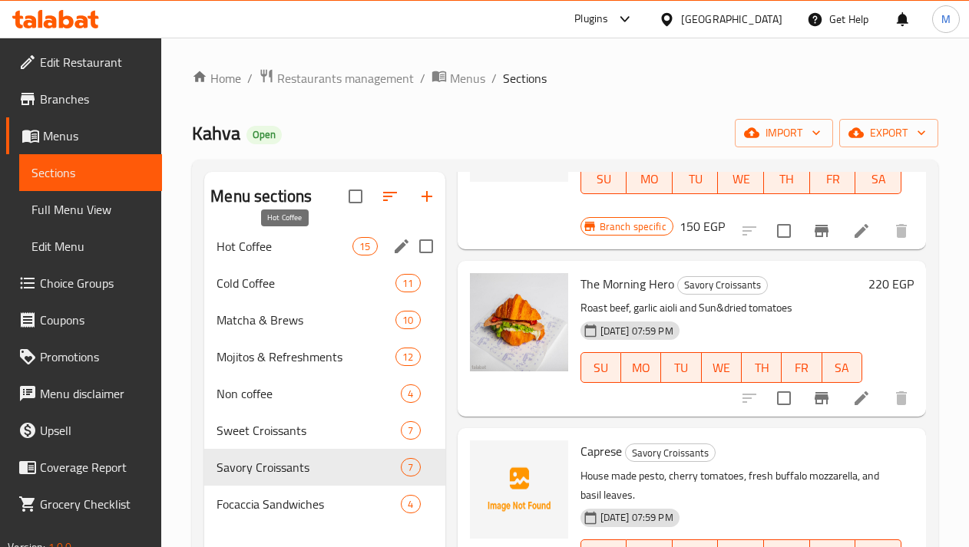
click at [230, 250] on span "Hot Coffee" at bounding box center [284, 246] width 136 height 18
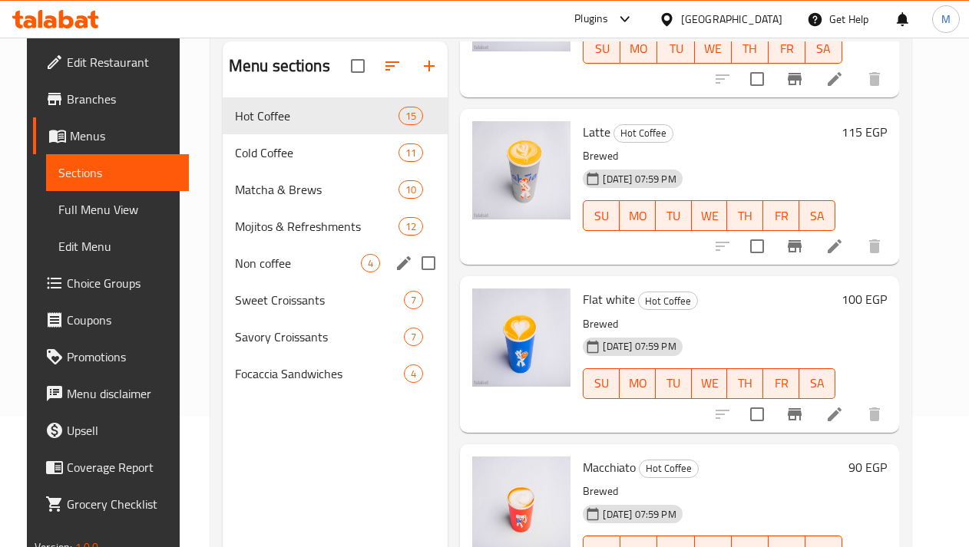
scroll to position [140, 0]
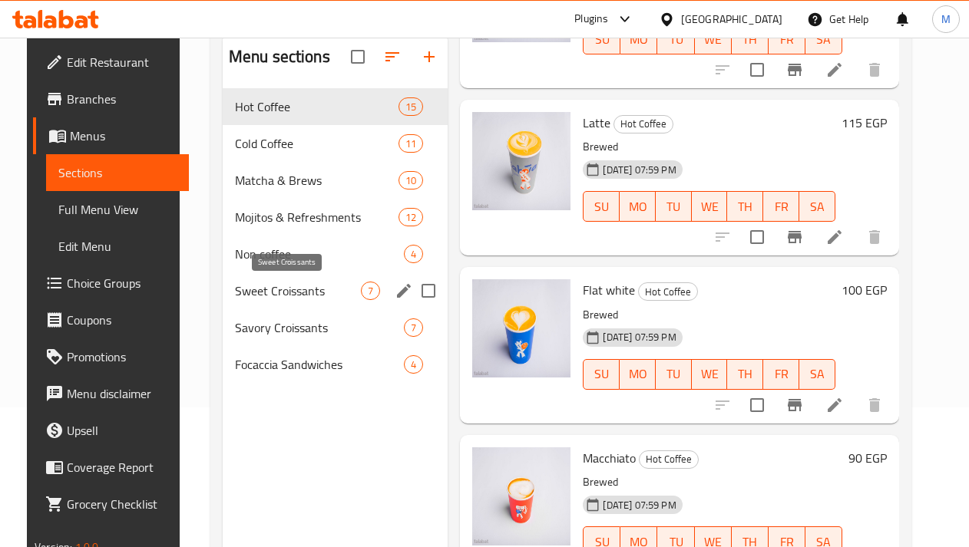
click at [290, 293] on span "Sweet Croissants" at bounding box center [298, 291] width 127 height 18
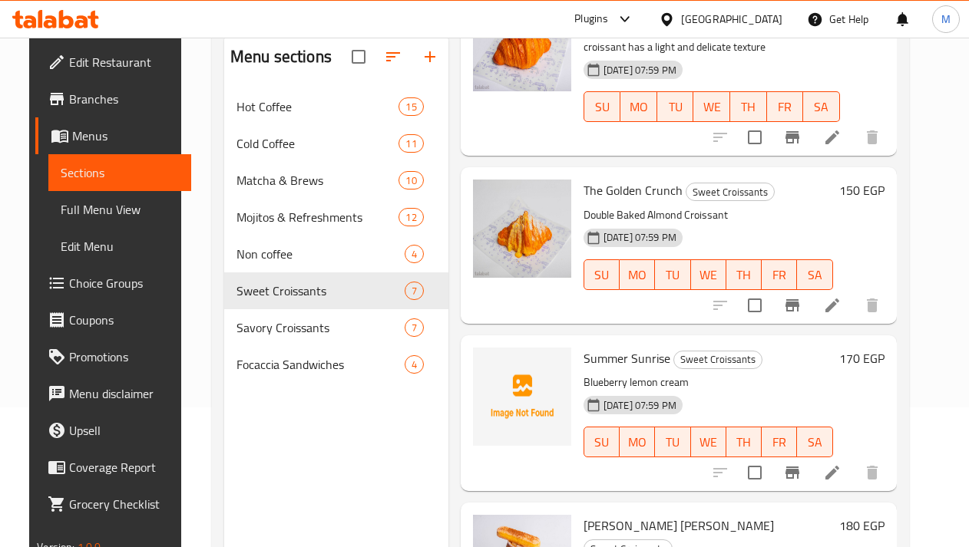
scroll to position [119, 0]
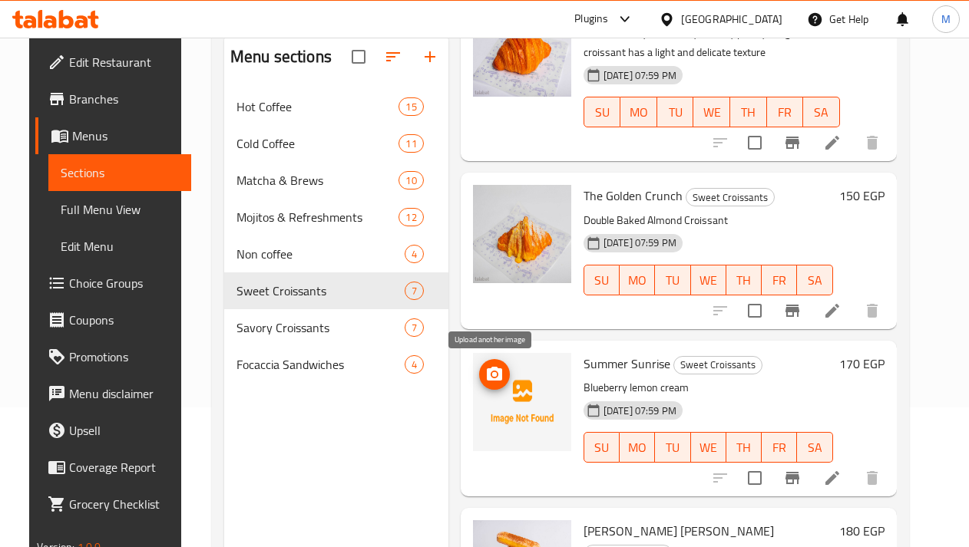
click at [496, 373] on icon "upload picture" at bounding box center [494, 374] width 15 height 14
click at [495, 377] on icon "upload picture" at bounding box center [494, 374] width 15 height 14
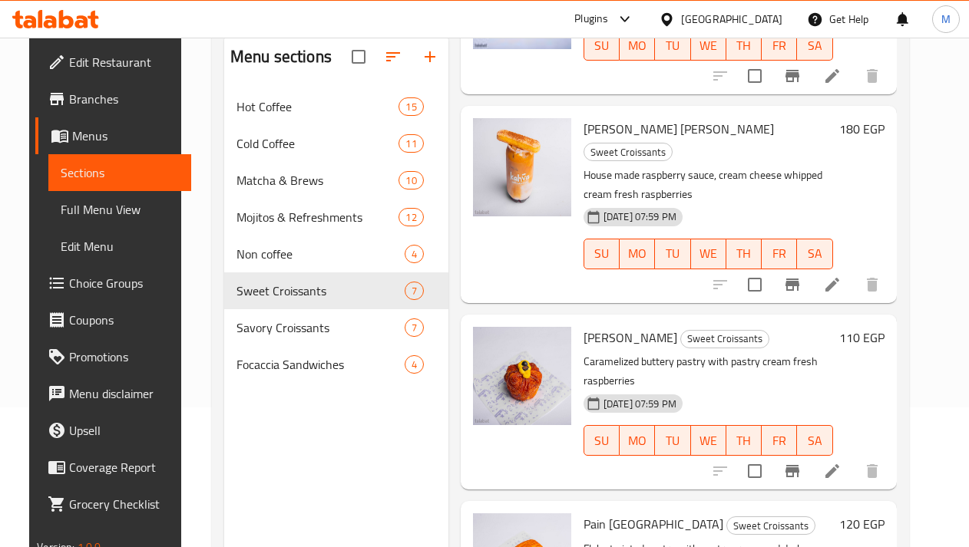
scroll to position [522, 0]
click at [549, 137] on icon "delete image" at bounding box center [549, 139] width 11 height 14
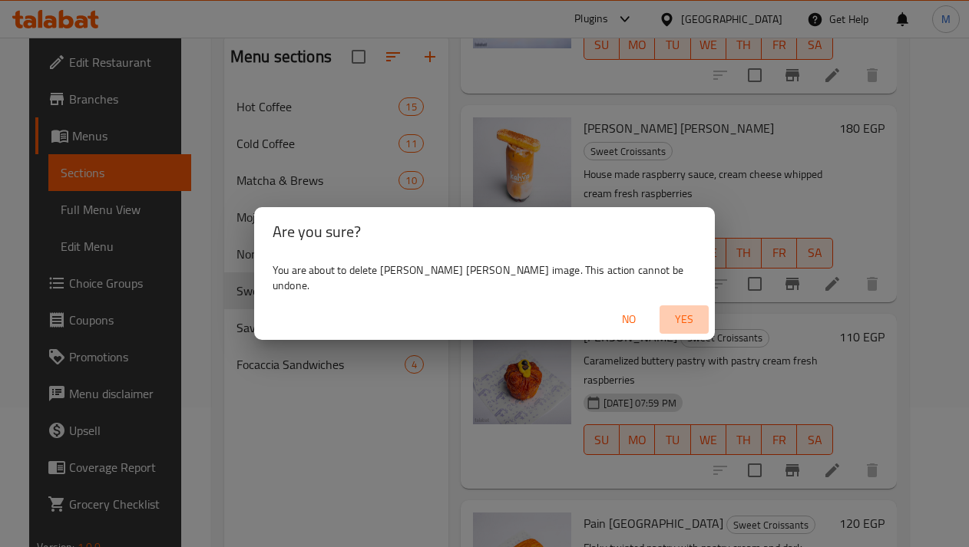
click at [665, 318] on span "Yes" at bounding box center [683, 319] width 37 height 19
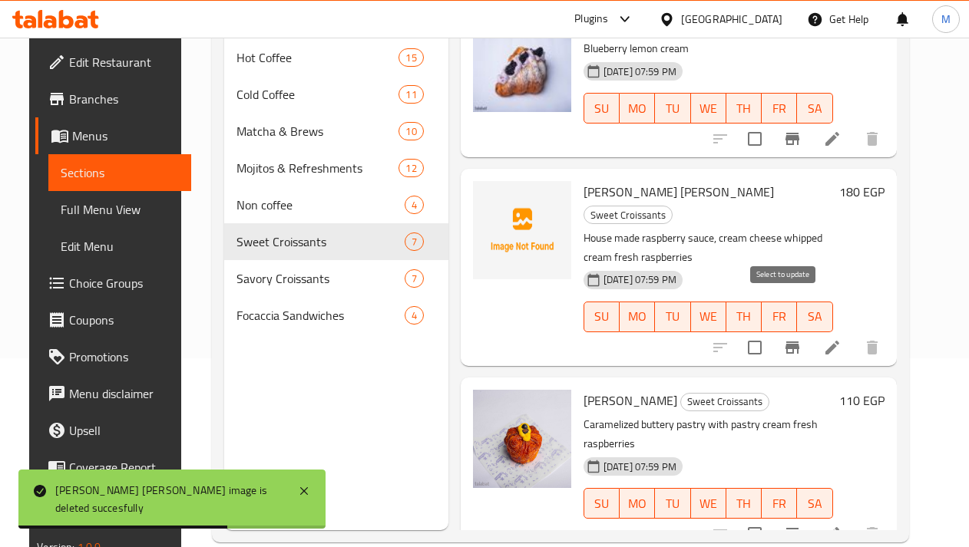
scroll to position [400, 0]
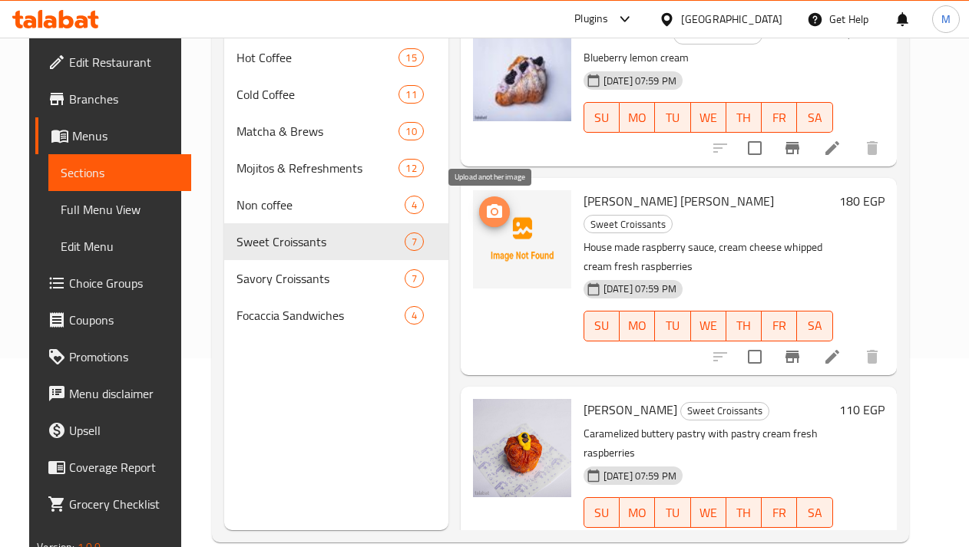
click at [500, 216] on span "upload picture" at bounding box center [494, 212] width 31 height 18
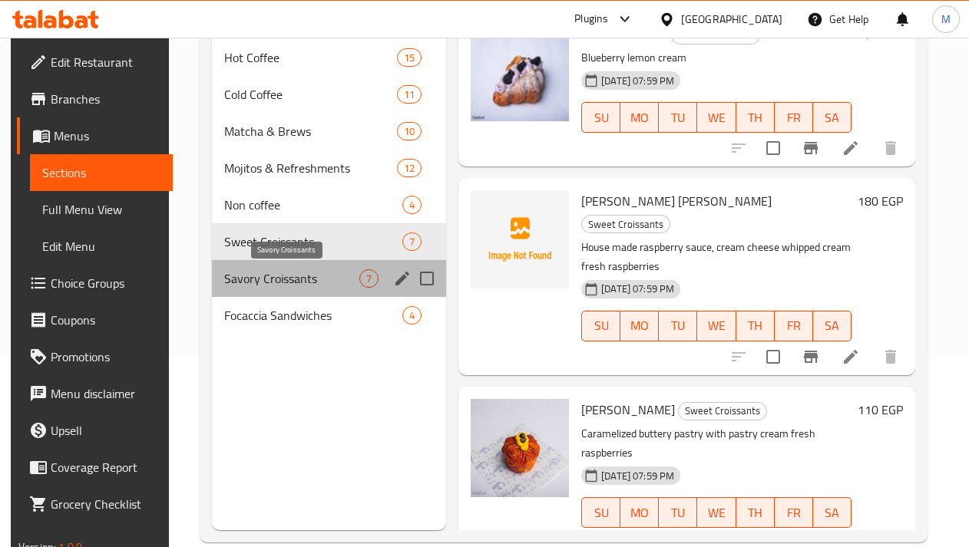
click at [285, 271] on span "Savory Croissants" at bounding box center [291, 278] width 135 height 18
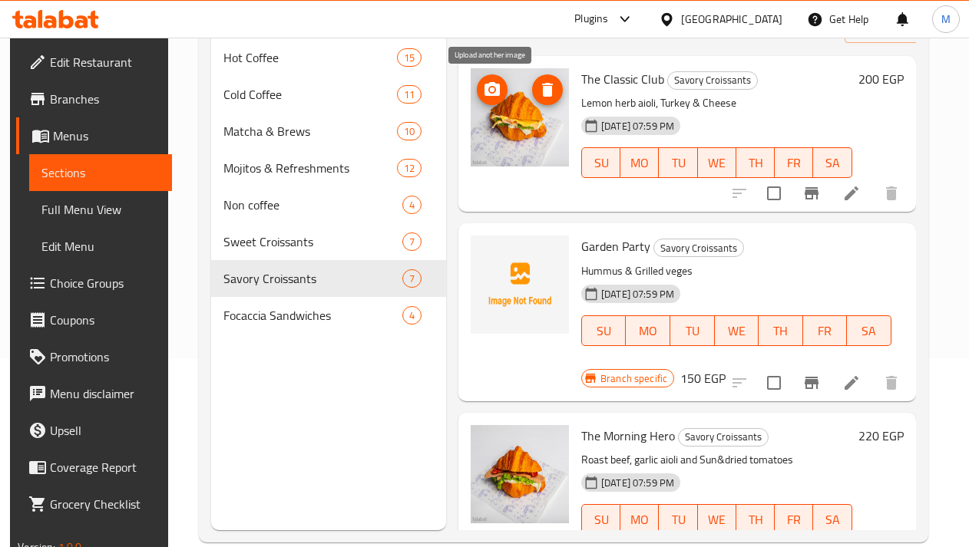
click at [492, 97] on icon "upload picture" at bounding box center [492, 90] width 18 height 18
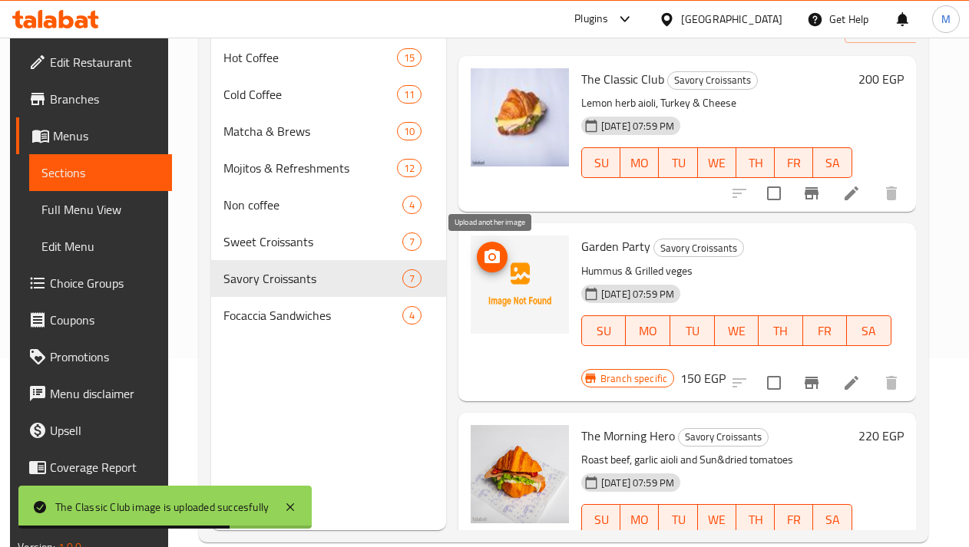
click at [499, 252] on icon "upload picture" at bounding box center [492, 257] width 18 height 18
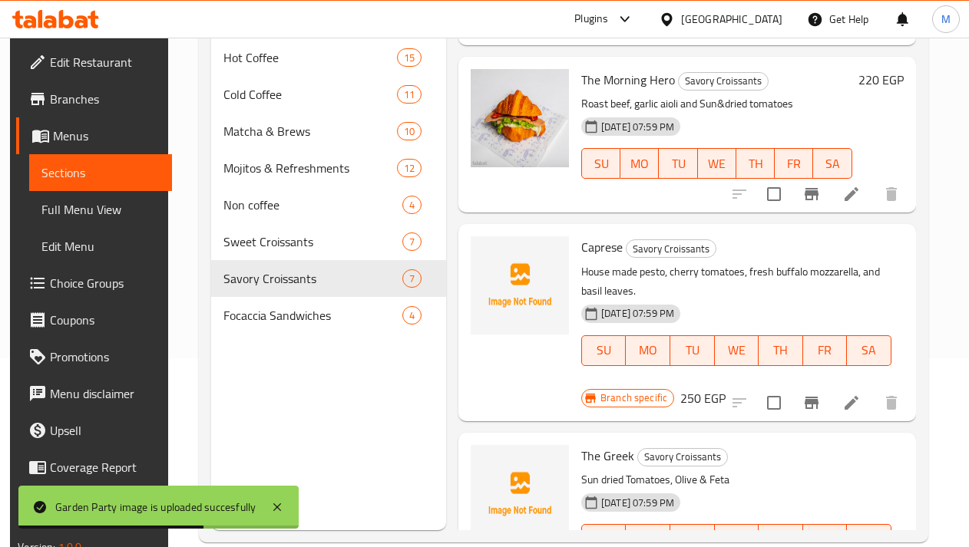
scroll to position [358, 0]
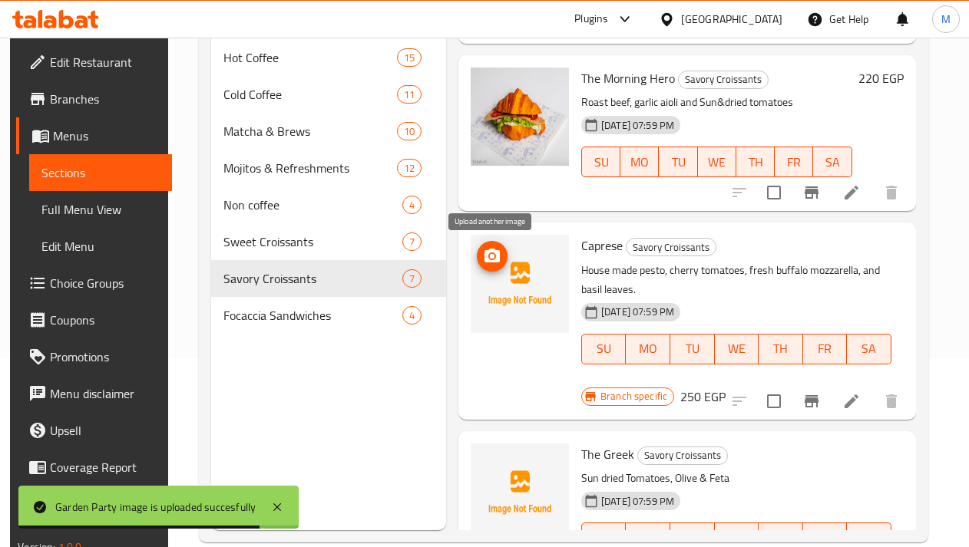
click at [493, 264] on icon "upload picture" at bounding box center [492, 256] width 18 height 18
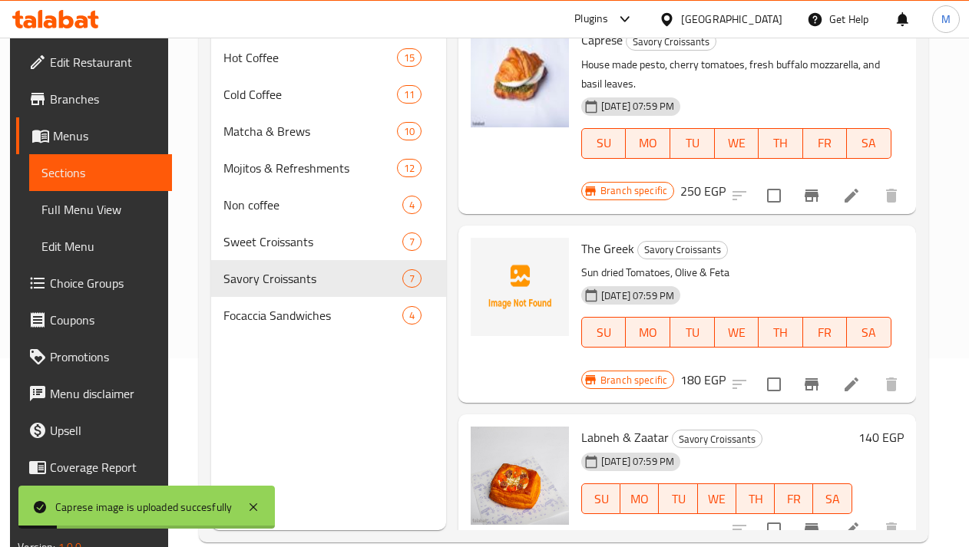
scroll to position [580, 0]
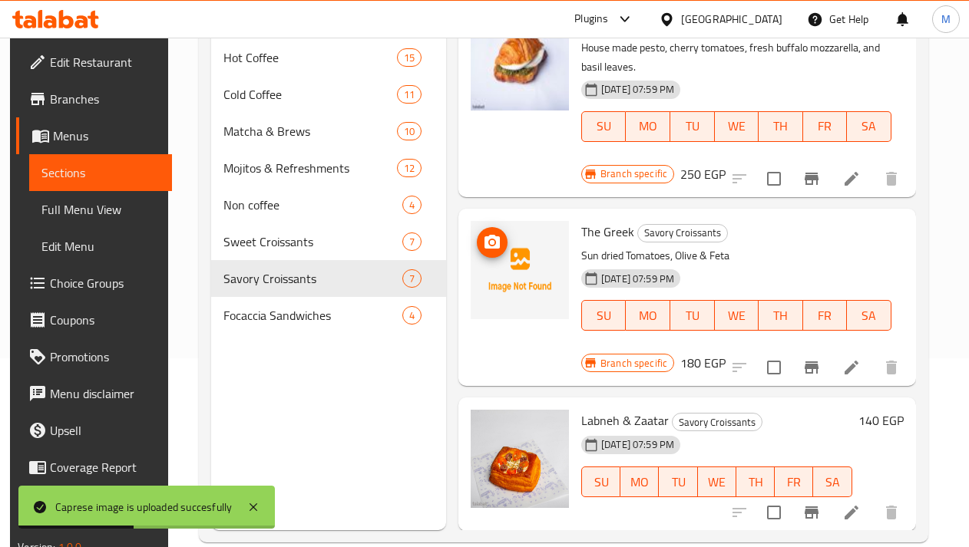
click at [491, 236] on icon "upload picture" at bounding box center [491, 242] width 15 height 14
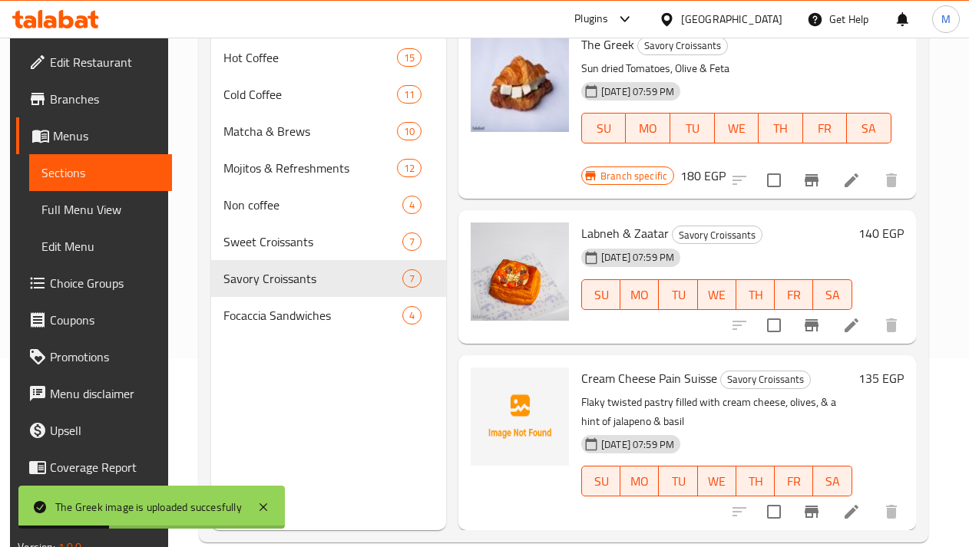
scroll to position [215, 0]
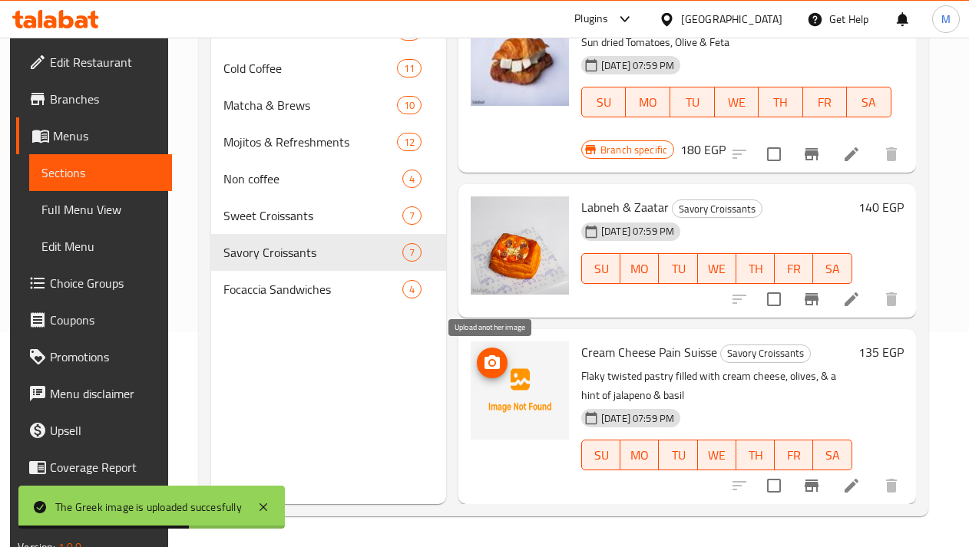
click at [500, 365] on icon "upload picture" at bounding box center [492, 363] width 18 height 18
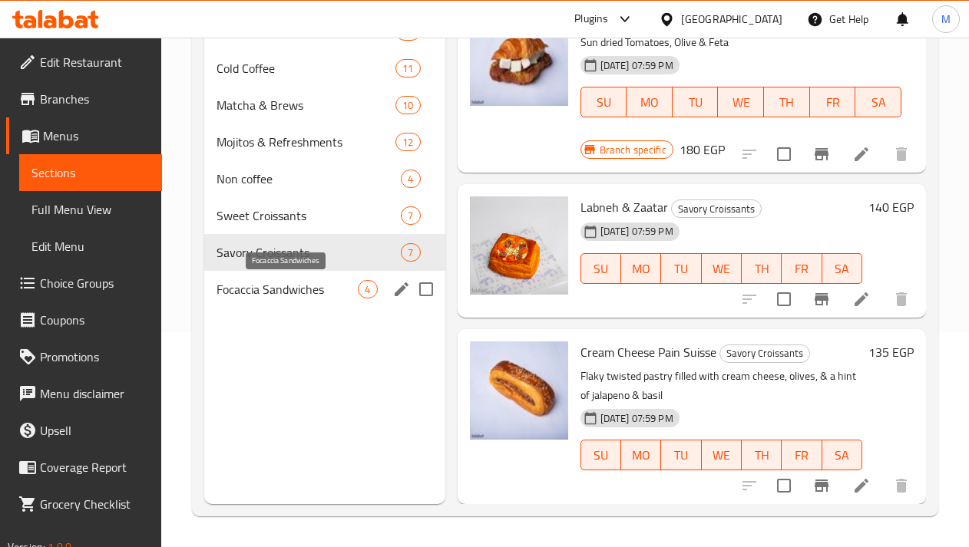
click at [292, 287] on span "Focaccia Sandwiches" at bounding box center [286, 289] width 141 height 18
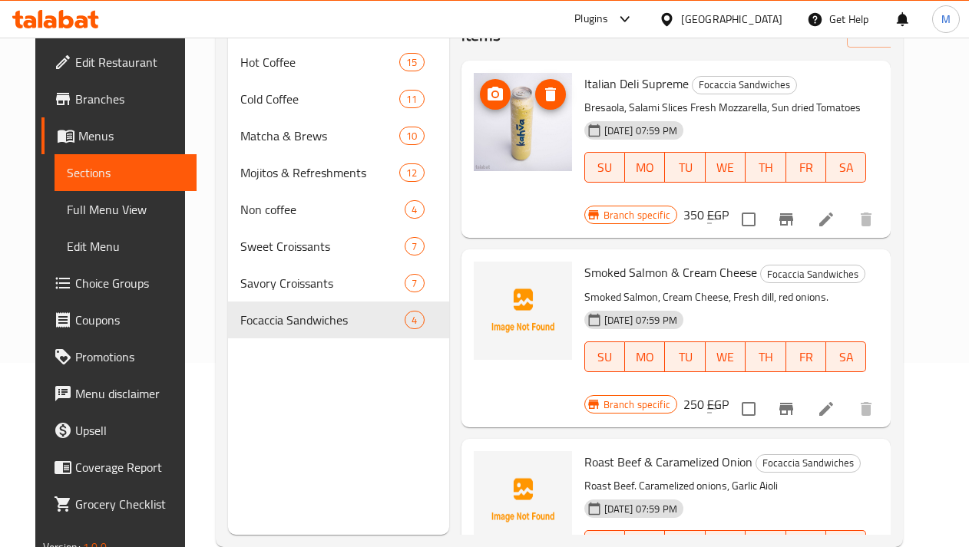
scroll to position [131, 0]
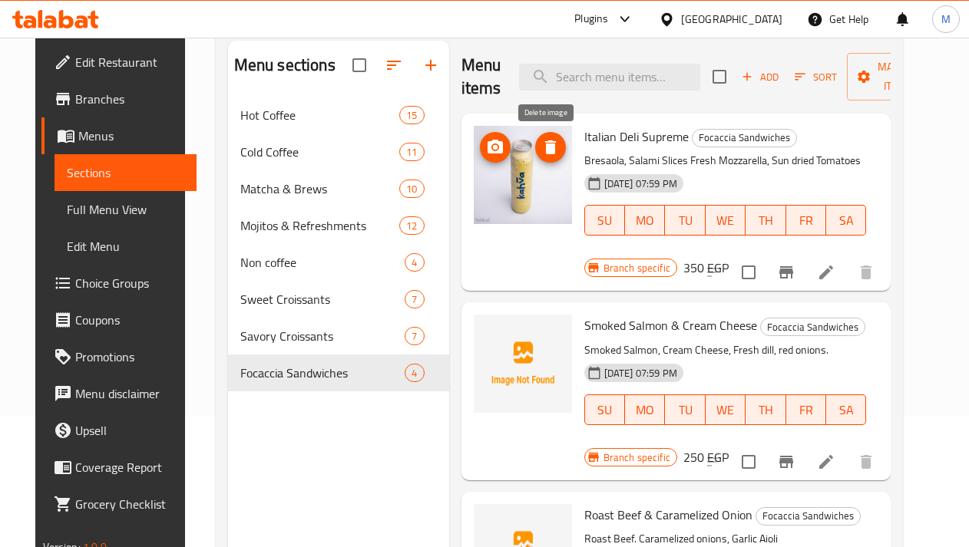
click at [550, 150] on icon "delete image" at bounding box center [550, 147] width 11 height 14
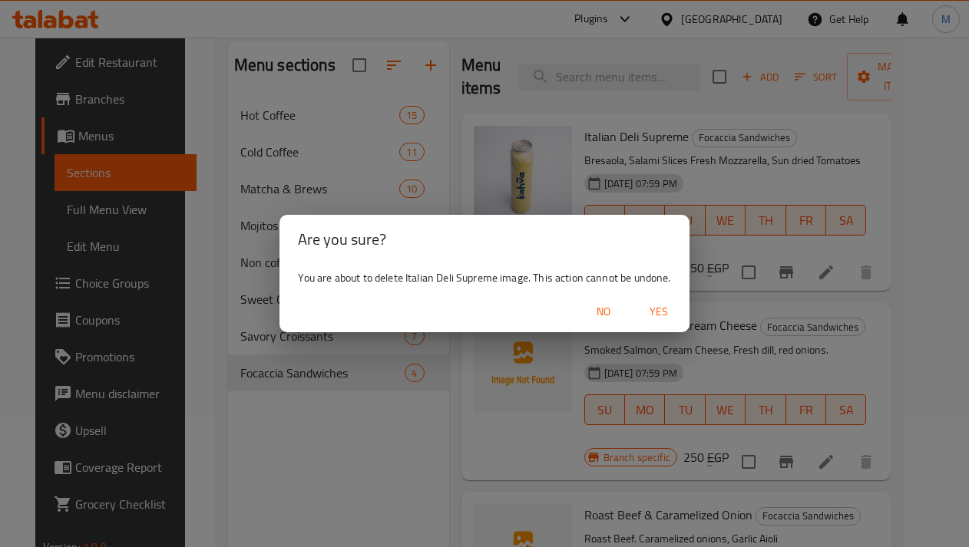
click at [656, 306] on span "Yes" at bounding box center [658, 311] width 37 height 19
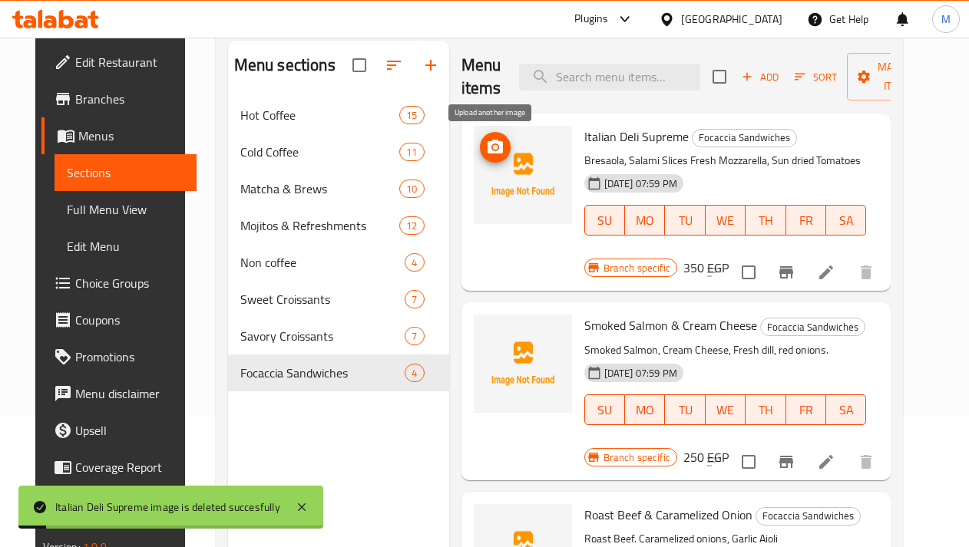
click at [494, 151] on icon "upload picture" at bounding box center [494, 147] width 15 height 14
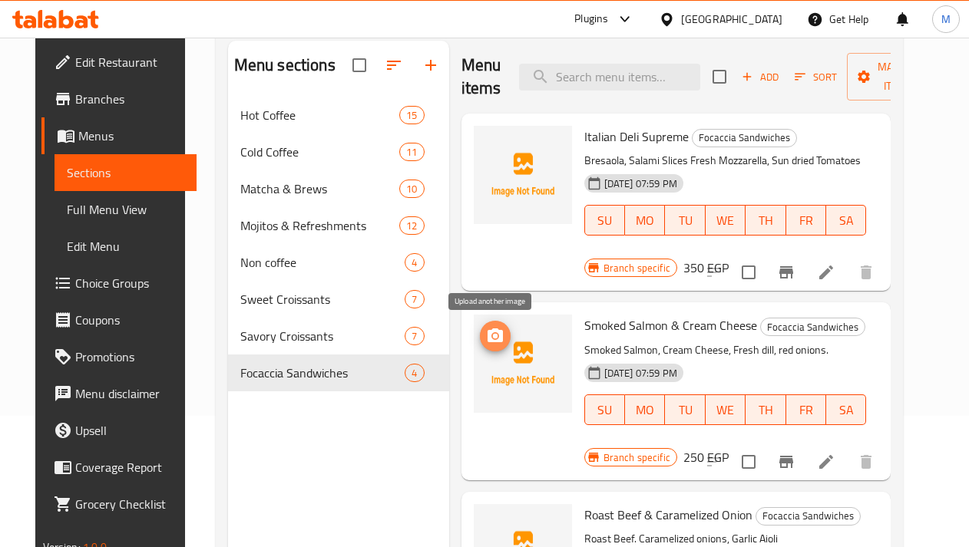
click at [495, 342] on icon "upload picture" at bounding box center [494, 336] width 15 height 14
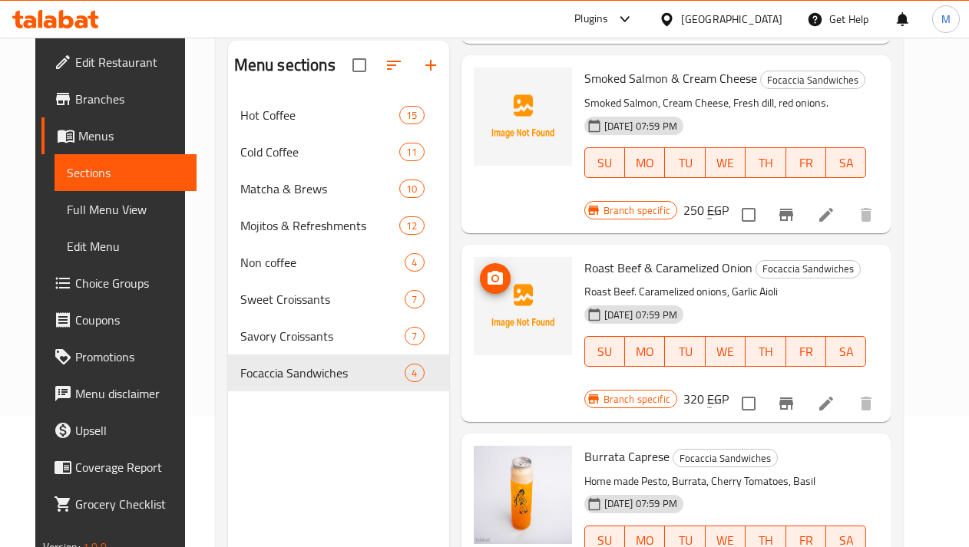
scroll to position [271, 0]
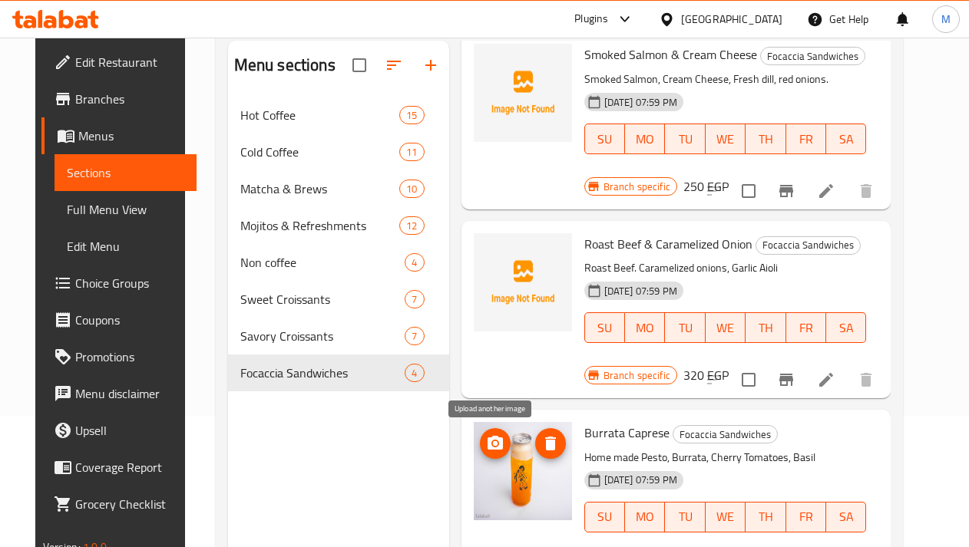
click at [489, 440] on icon "upload picture" at bounding box center [494, 443] width 15 height 14
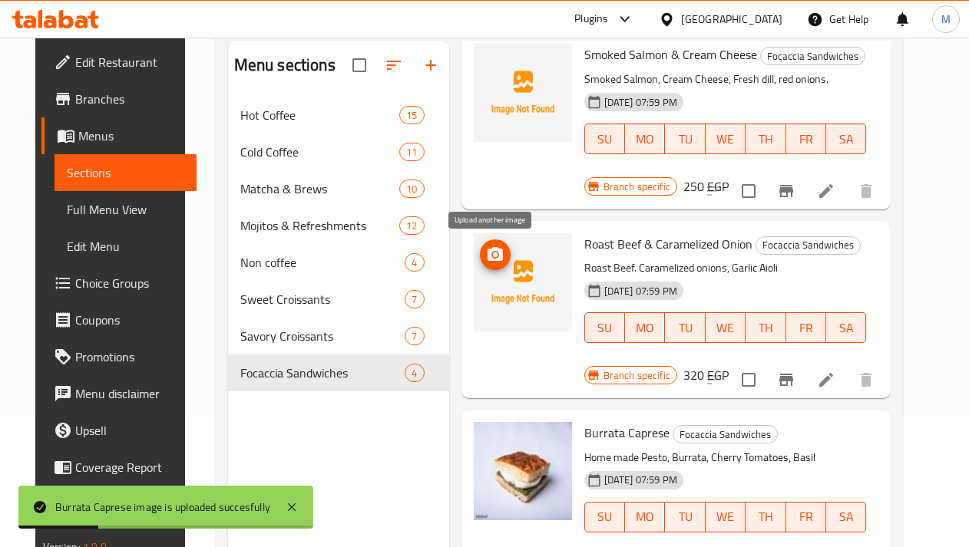
click at [498, 257] on icon "upload picture" at bounding box center [494, 254] width 15 height 14
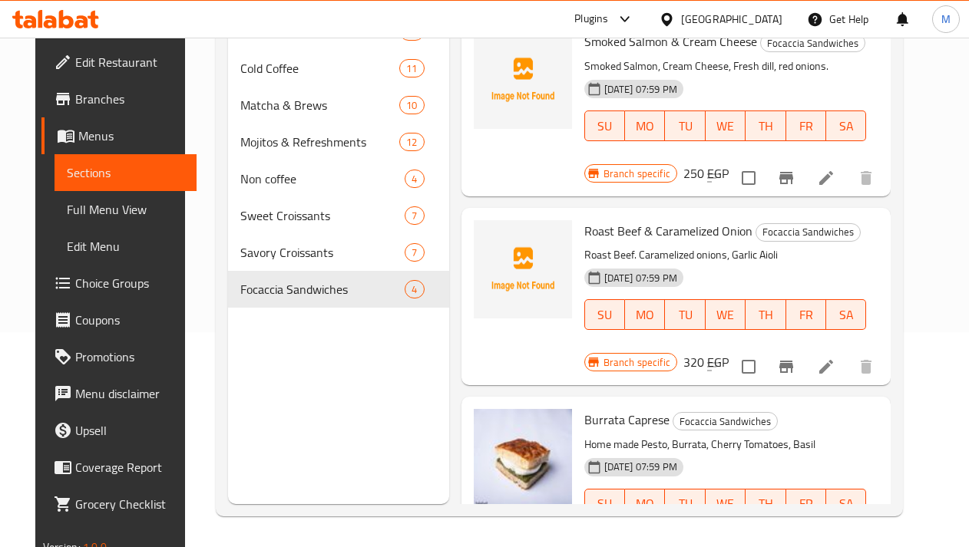
scroll to position [196, 0]
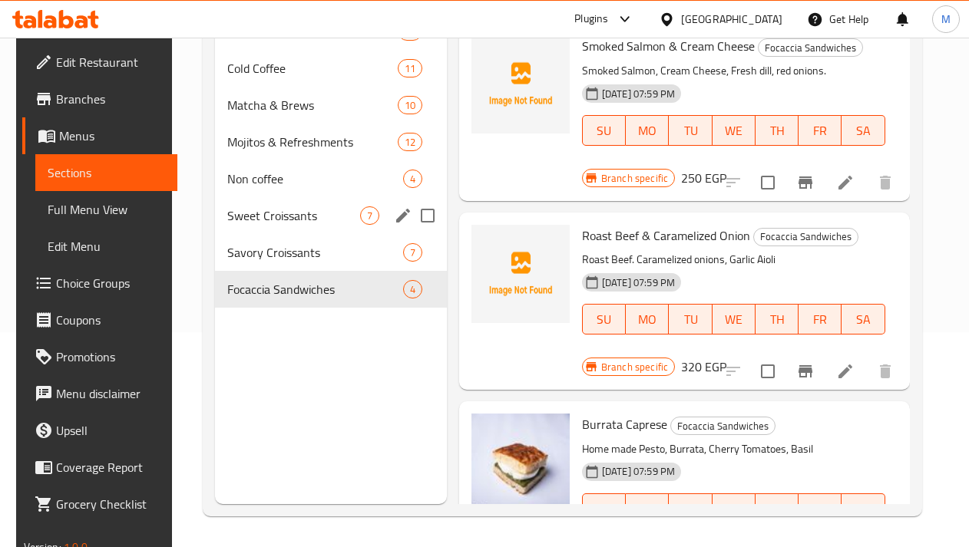
click at [296, 226] on div "Sweet Croissants 7" at bounding box center [330, 215] width 231 height 37
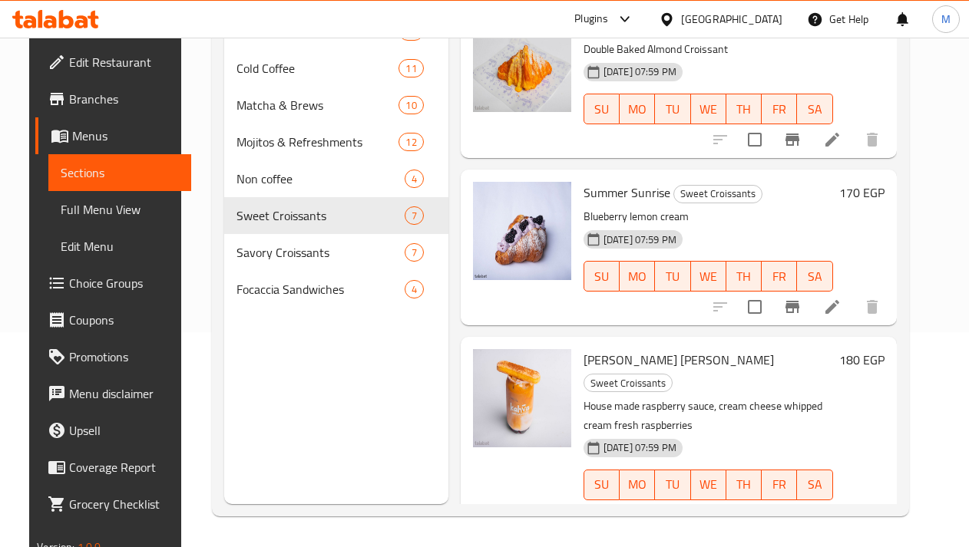
scroll to position [246, 0]
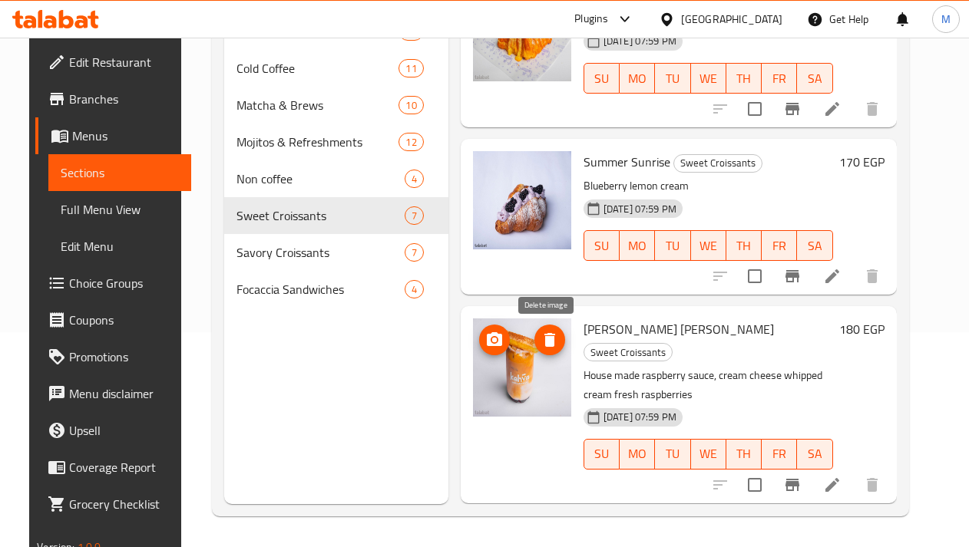
click at [548, 342] on icon "delete image" at bounding box center [549, 340] width 11 height 14
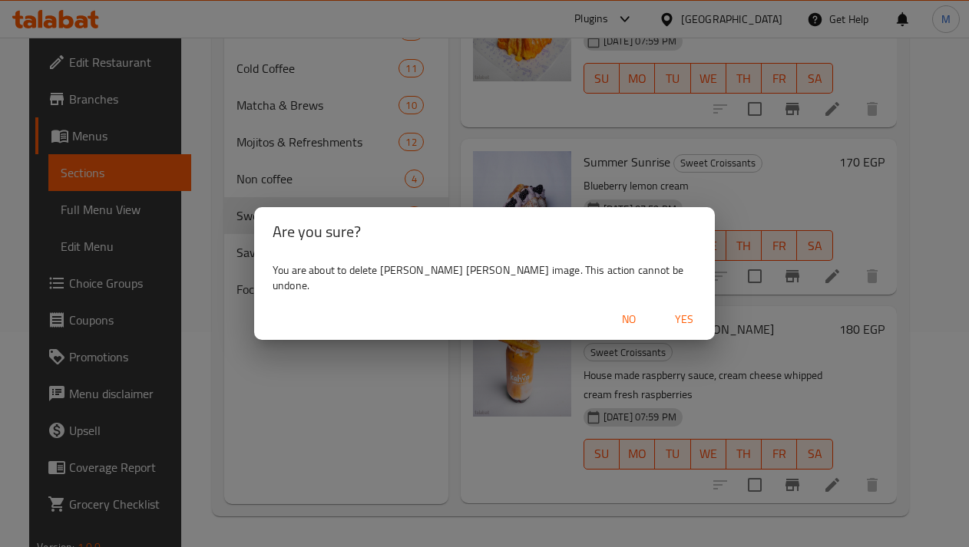
click at [665, 310] on span "Yes" at bounding box center [683, 319] width 37 height 19
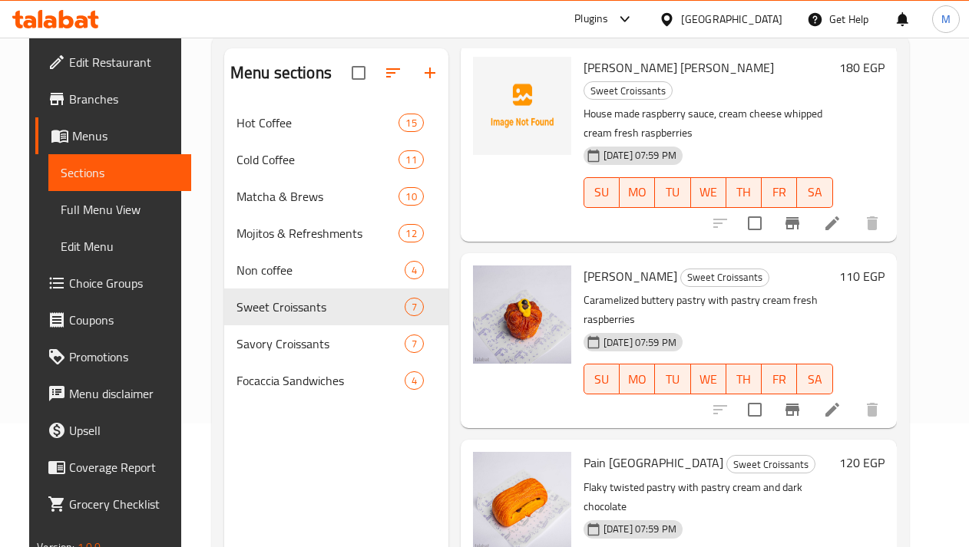
scroll to position [619, 0]
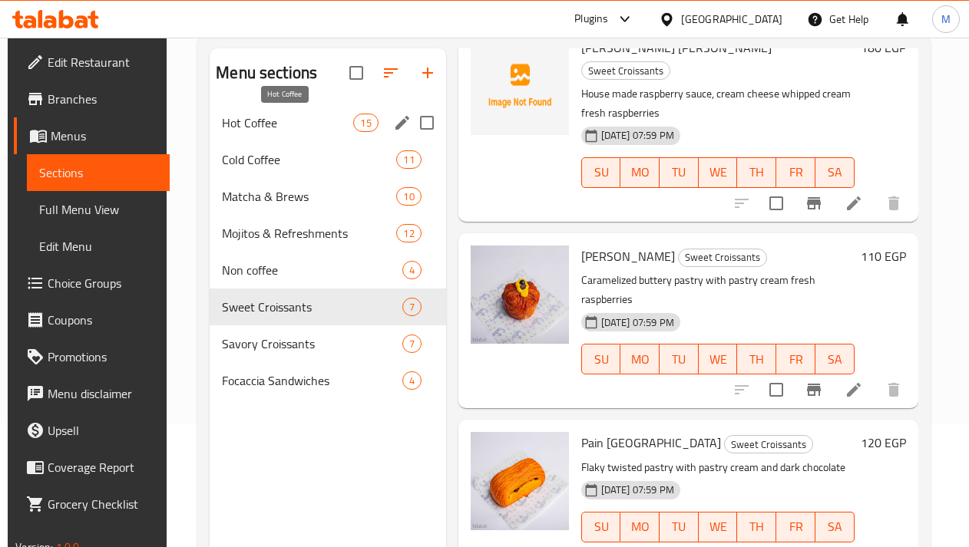
click at [273, 128] on span "Hot Coffee" at bounding box center [287, 123] width 131 height 18
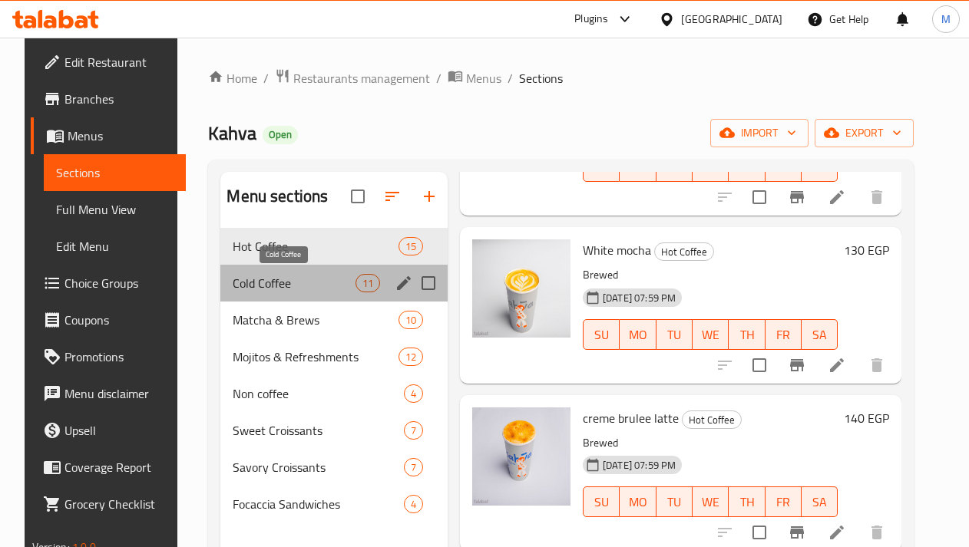
click at [246, 282] on span "Cold Coffee" at bounding box center [294, 283] width 122 height 18
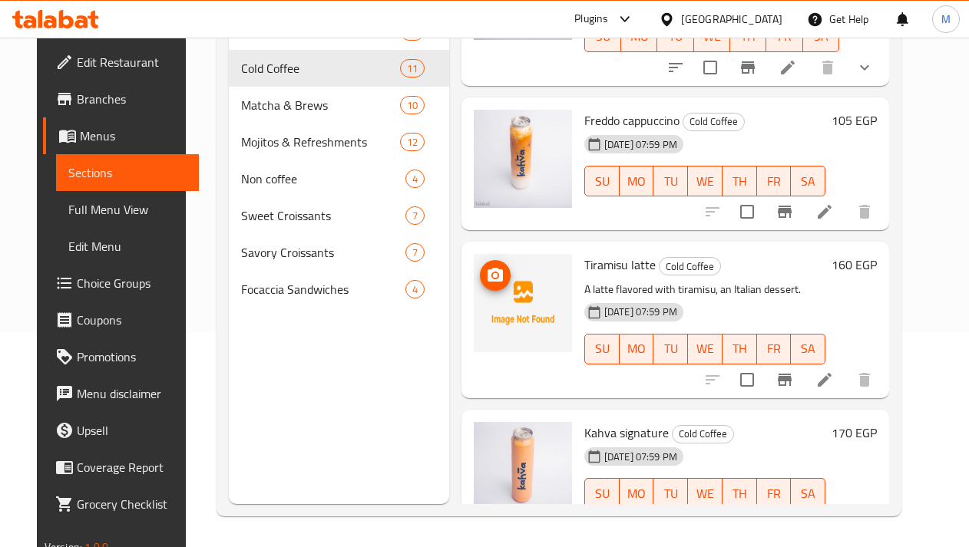
click at [489, 268] on icon "upload picture" at bounding box center [494, 275] width 15 height 14
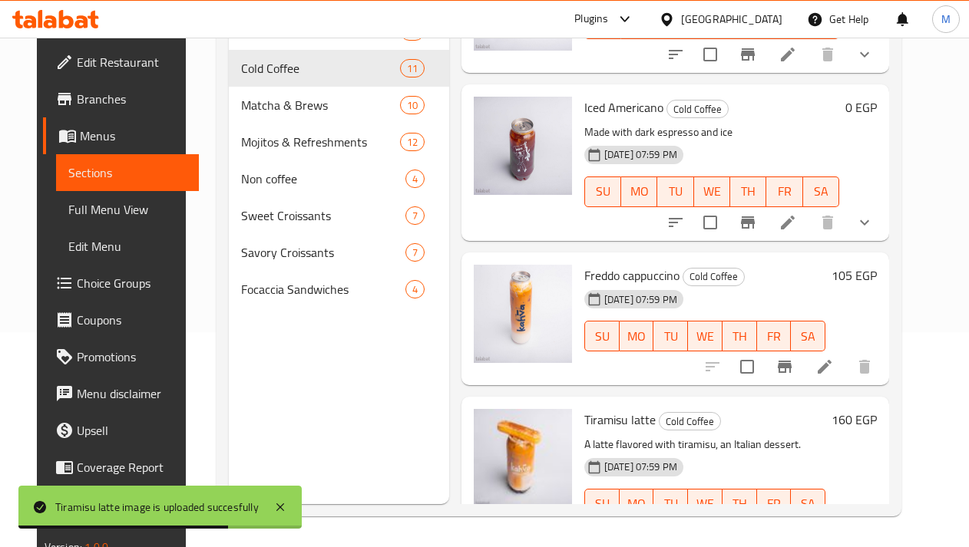
scroll to position [158, 0]
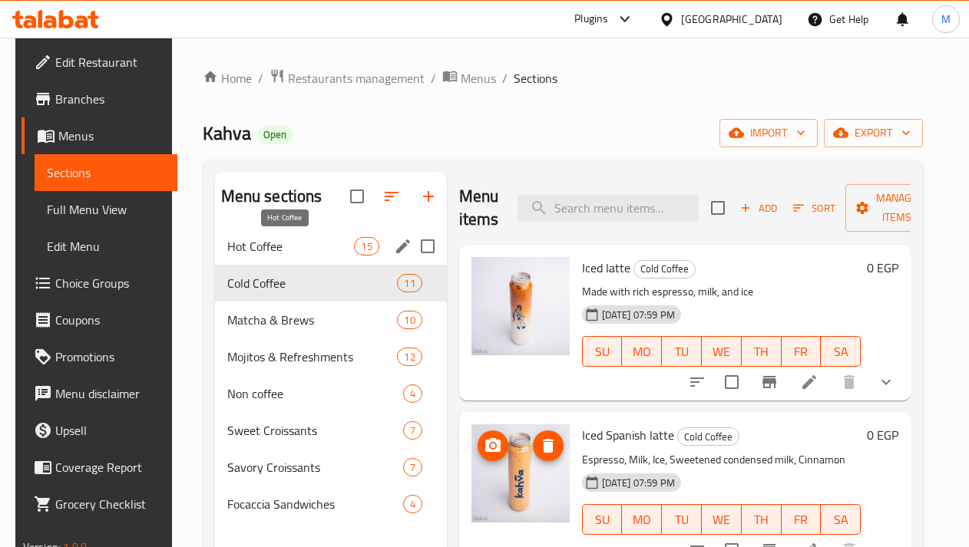
click at [259, 249] on span "Hot Coffee" at bounding box center [290, 246] width 127 height 18
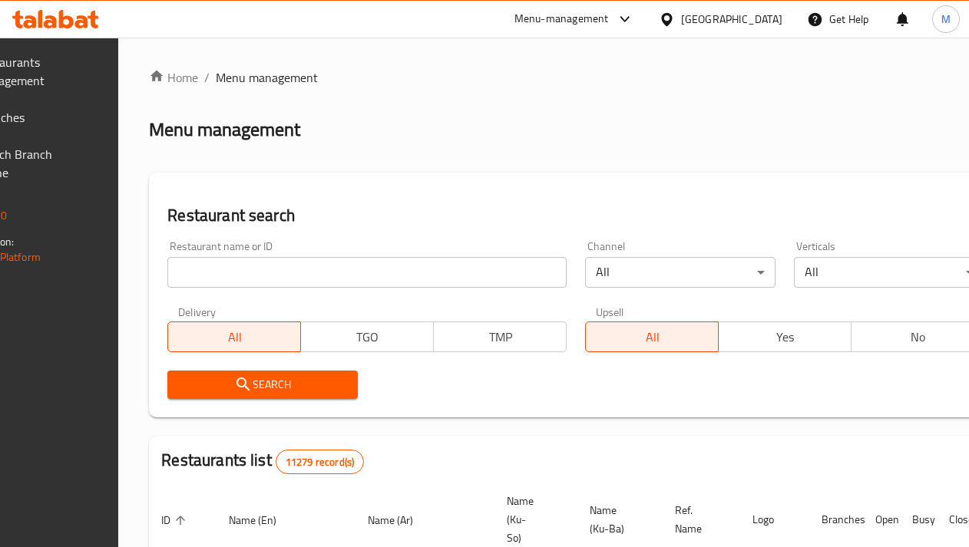
click at [767, 18] on div "[GEOGRAPHIC_DATA]" at bounding box center [731, 19] width 101 height 17
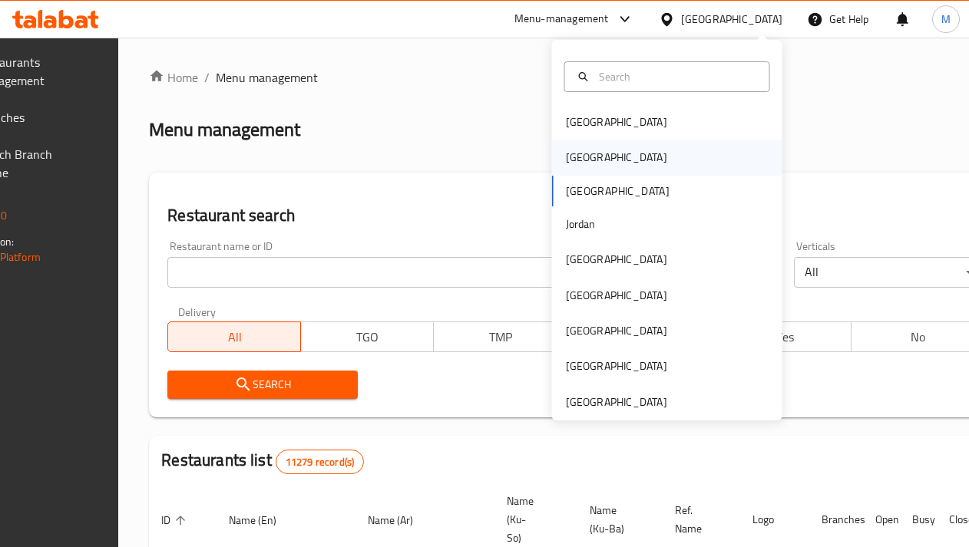
click at [622, 157] on div "[GEOGRAPHIC_DATA]" at bounding box center [667, 157] width 230 height 35
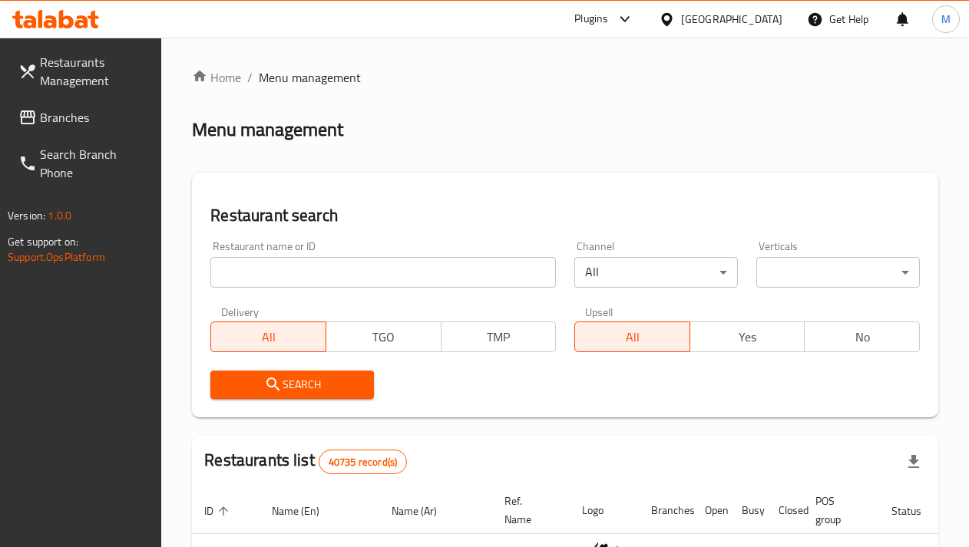
click at [256, 267] on input "search" at bounding box center [382, 272] width 345 height 31
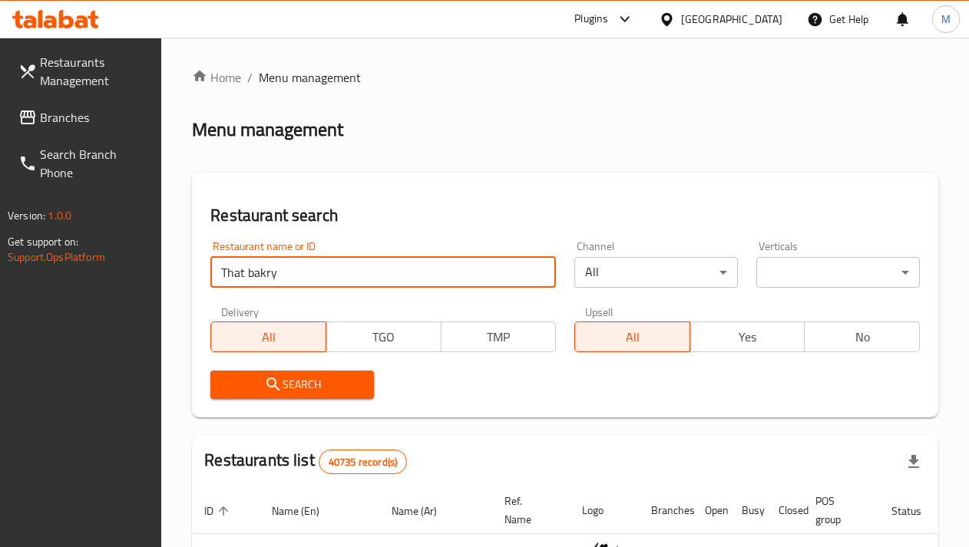
click button "Search" at bounding box center [291, 385] width 163 height 28
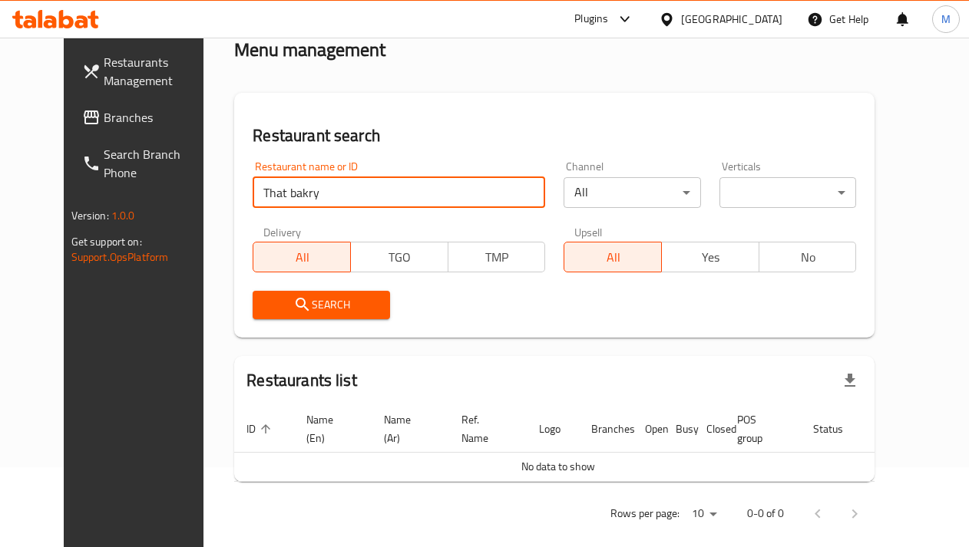
scroll to position [97, 0]
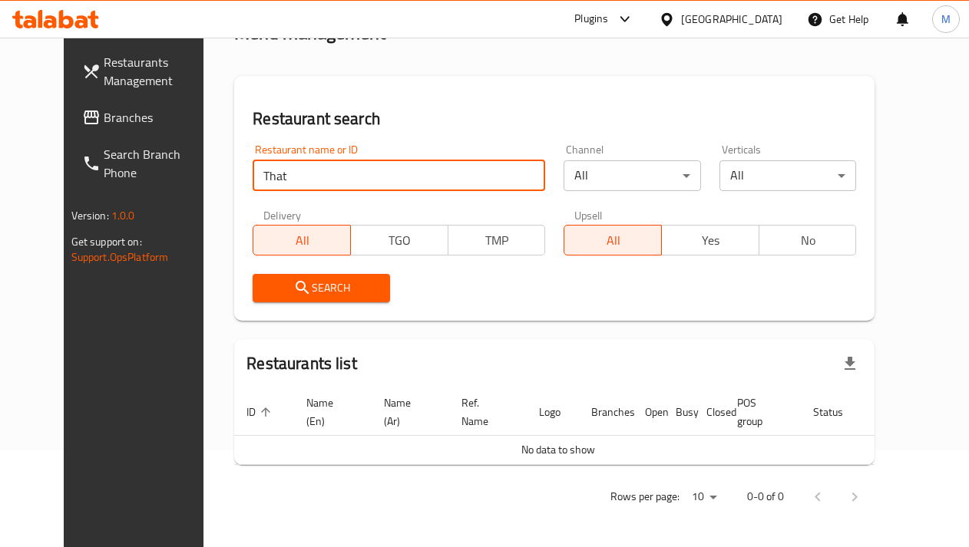
click button "Search" at bounding box center [321, 288] width 137 height 28
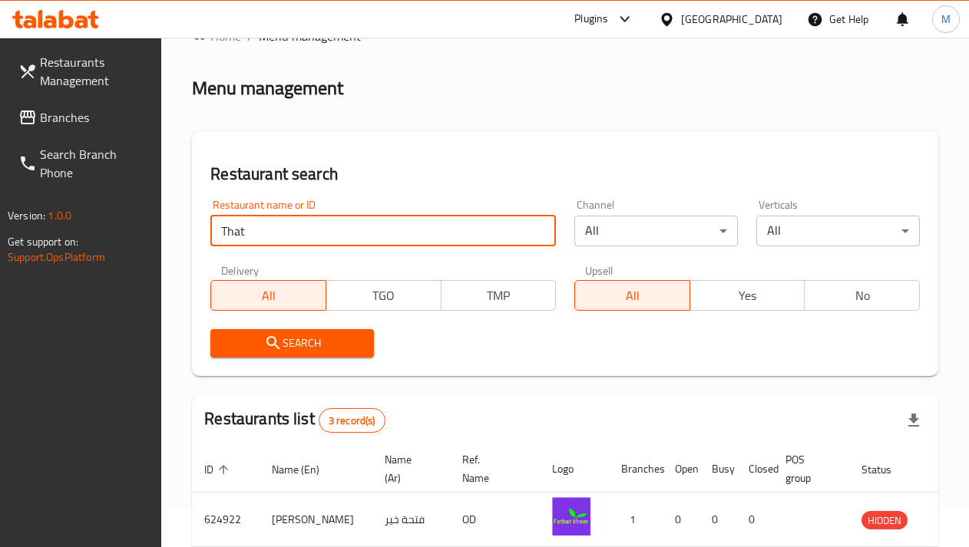
scroll to position [31, 0]
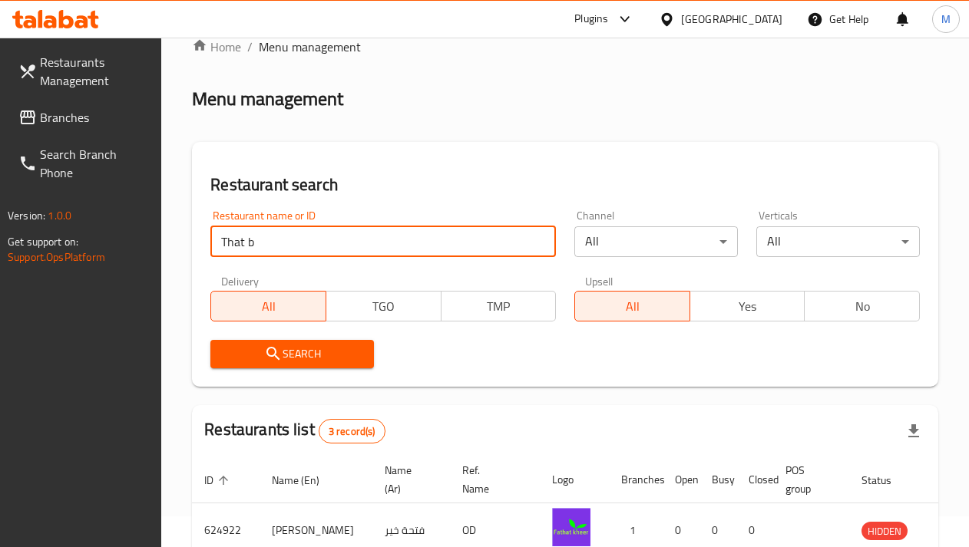
type input "That b"
click at [325, 352] on span "Search" at bounding box center [292, 354] width 139 height 19
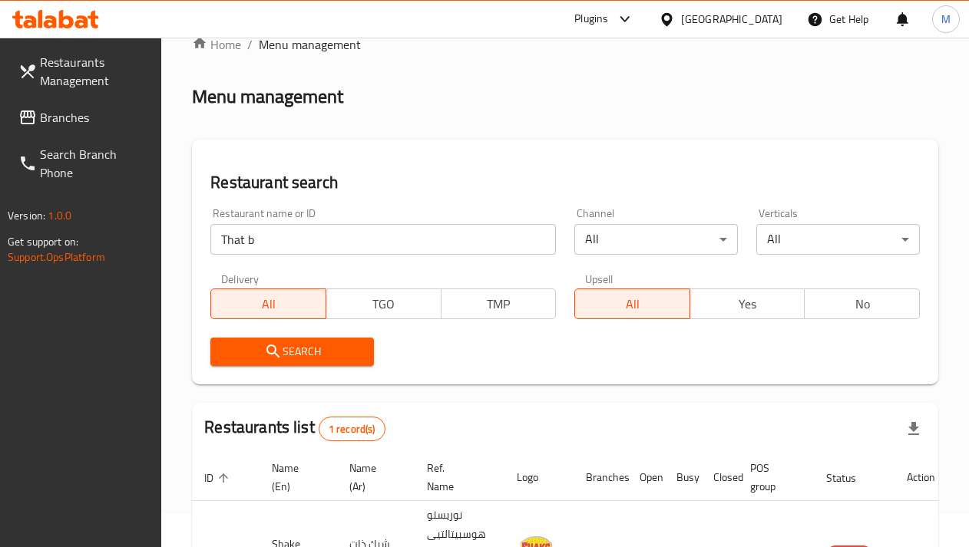
scroll to position [0, 0]
